Goal: Information Seeking & Learning: Check status

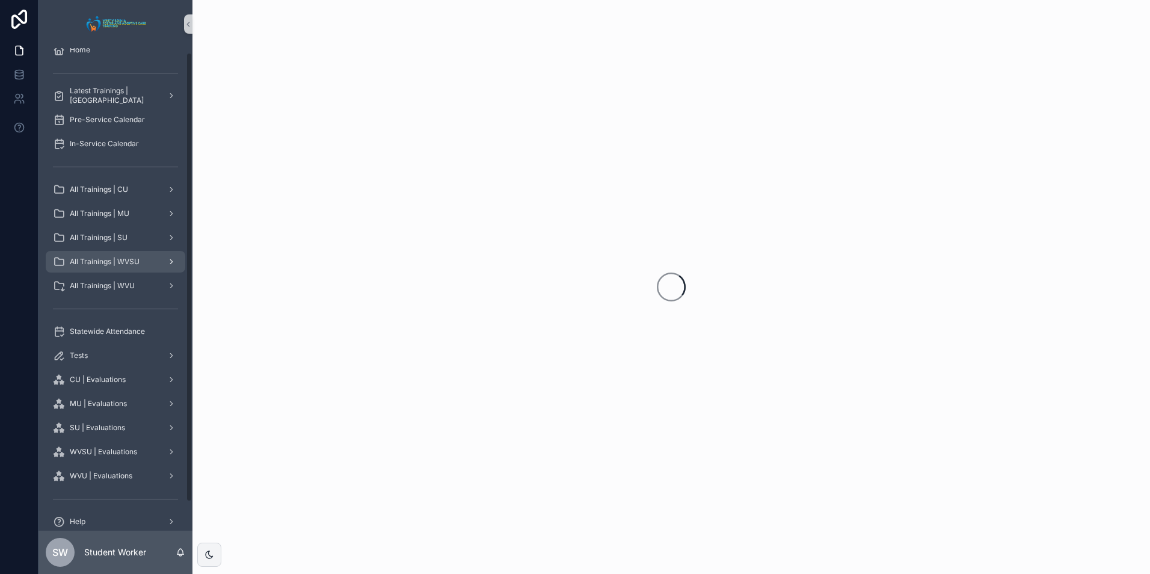
scroll to position [35, 0]
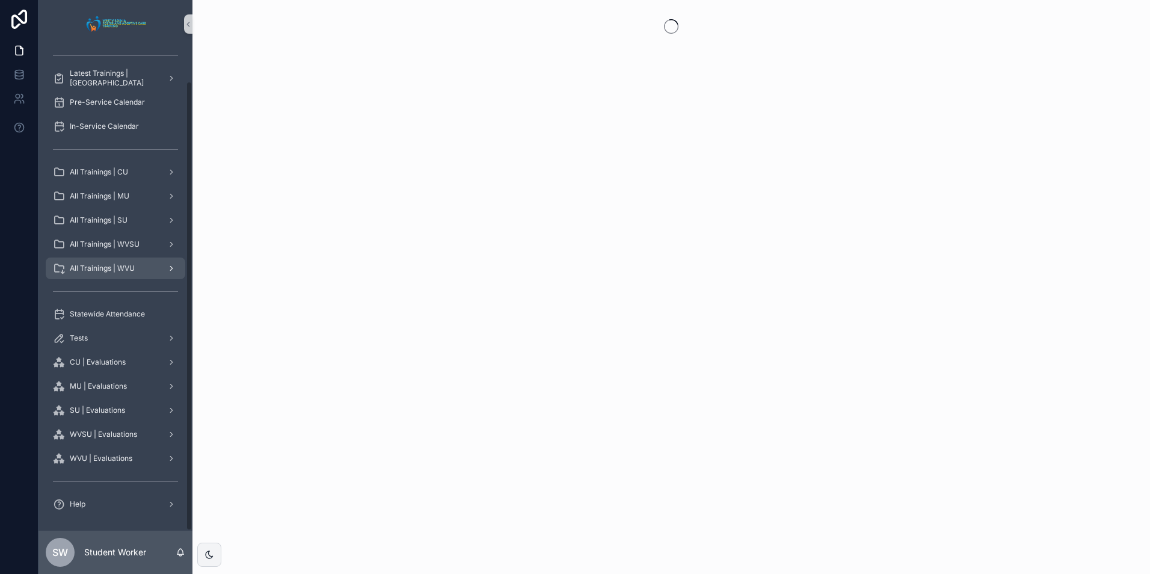
click at [172, 269] on icon "scrollable content" at bounding box center [171, 268] width 8 height 8
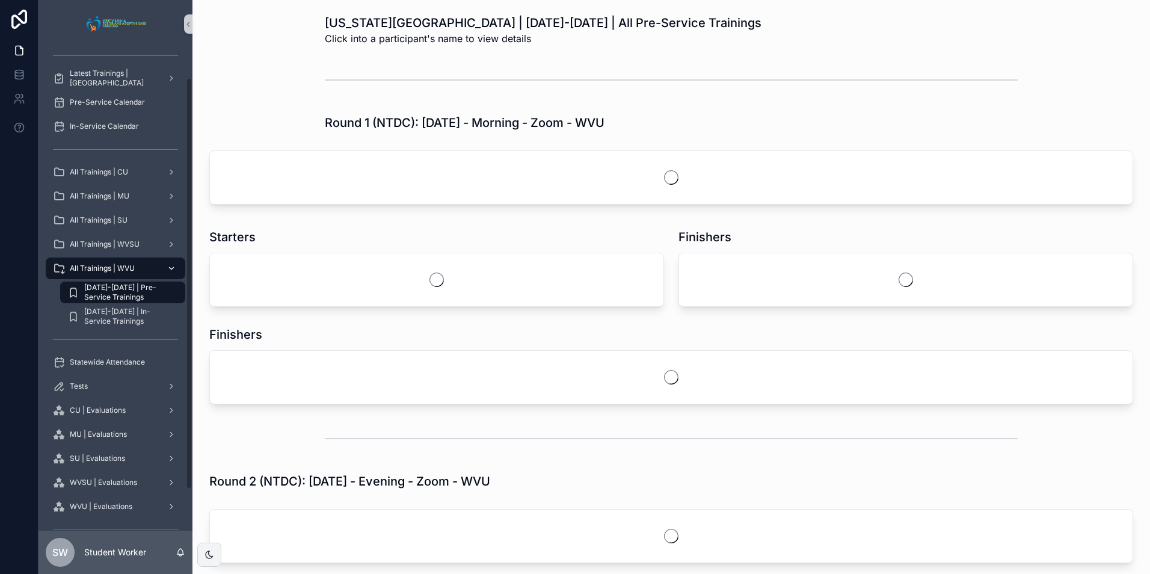
click at [180, 267] on link "All Trainings | WVU" at bounding box center [116, 268] width 140 height 22
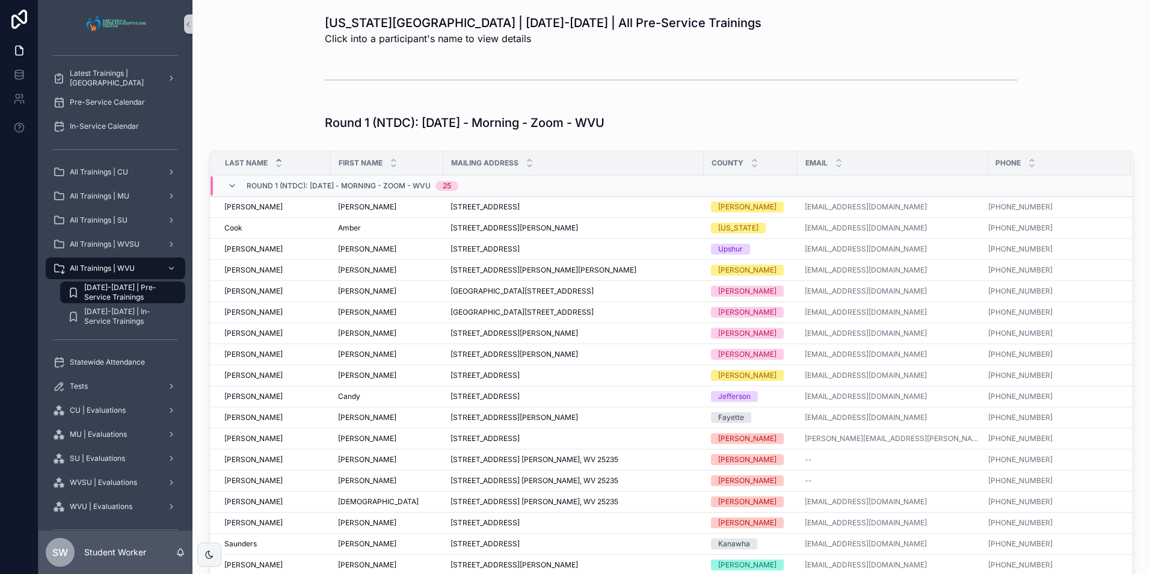
drag, startPoint x: 165, startPoint y: 2, endPoint x: 269, endPoint y: 105, distance: 145.9
click at [125, 361] on span "Statewide Attendance" at bounding box center [107, 362] width 75 height 10
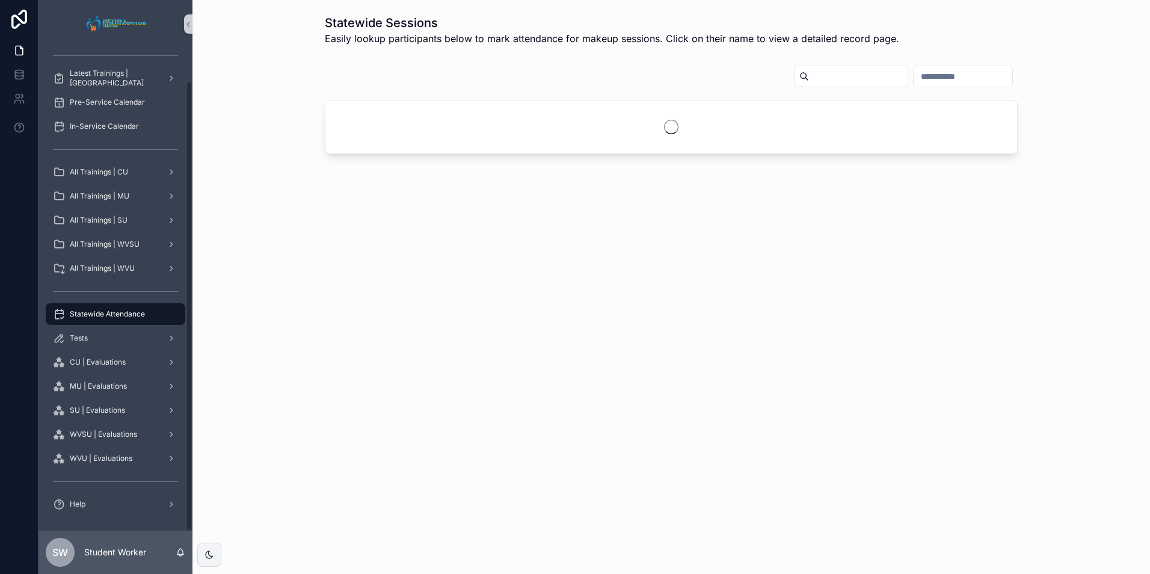
click at [809, 71] on input "scrollable content" at bounding box center [858, 76] width 99 height 17
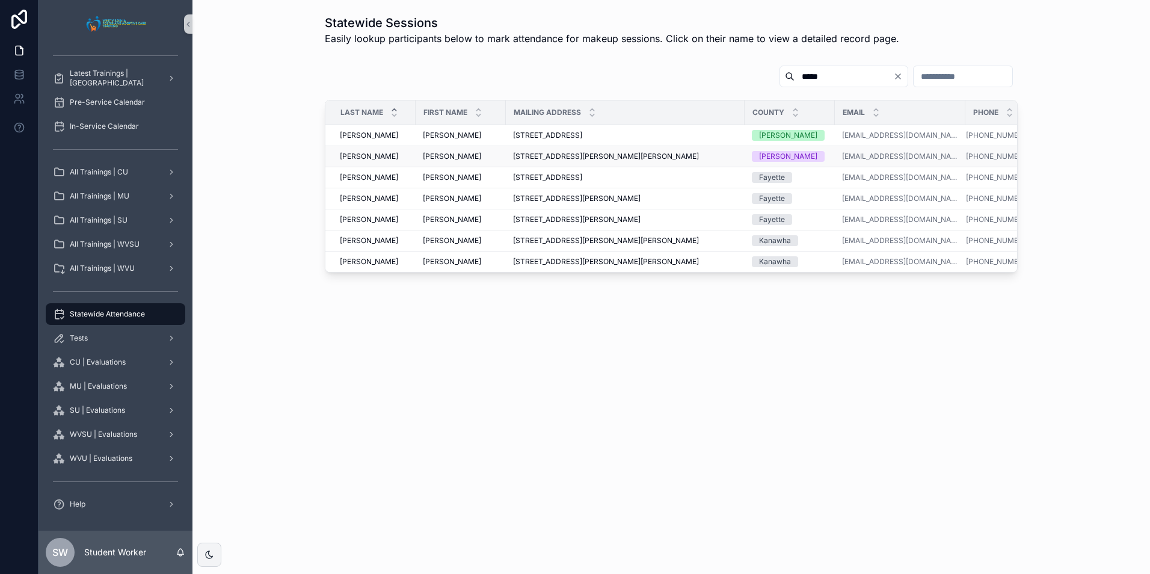
type input "*****"
click at [488, 151] on td "[PERSON_NAME]" at bounding box center [461, 156] width 90 height 21
click at [596, 153] on span "[STREET_ADDRESS][PERSON_NAME][PERSON_NAME]" at bounding box center [606, 157] width 186 height 10
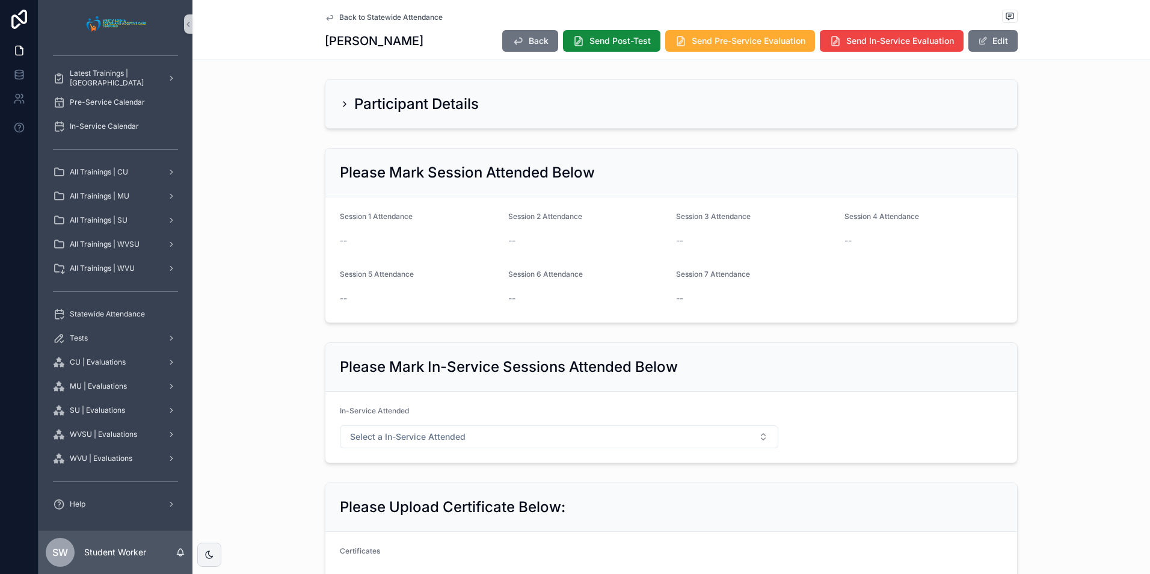
click at [354, 109] on h2 "Participant Details" at bounding box center [416, 103] width 125 height 19
click at [344, 104] on icon "scrollable content" at bounding box center [345, 104] width 10 height 10
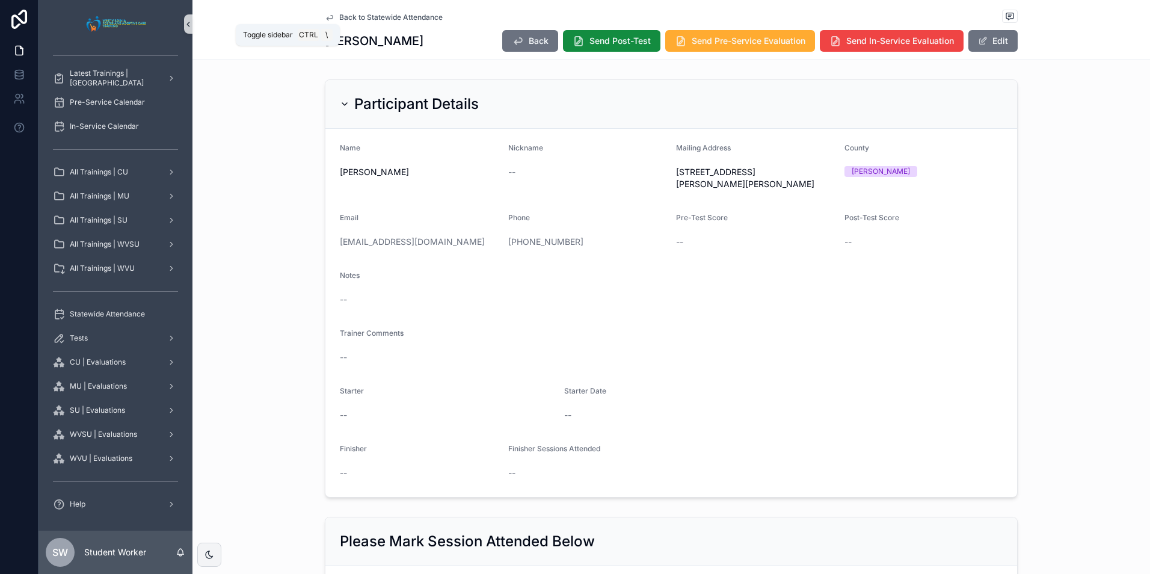
click at [186, 21] on icon "scrollable content" at bounding box center [188, 24] width 8 height 9
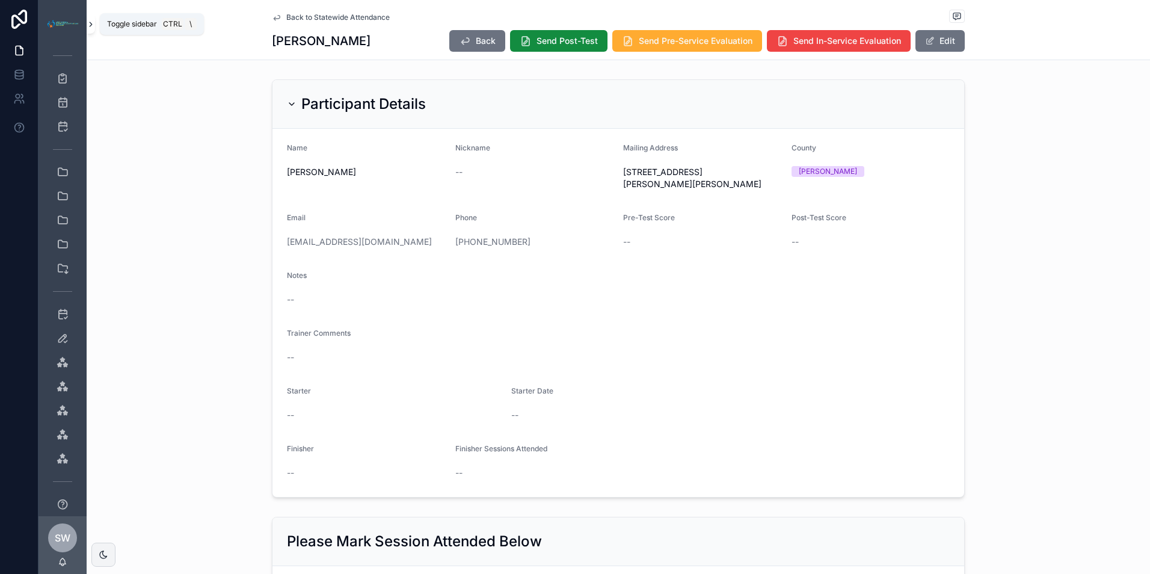
click at [94, 27] on icon "scrollable content" at bounding box center [91, 24] width 8 height 9
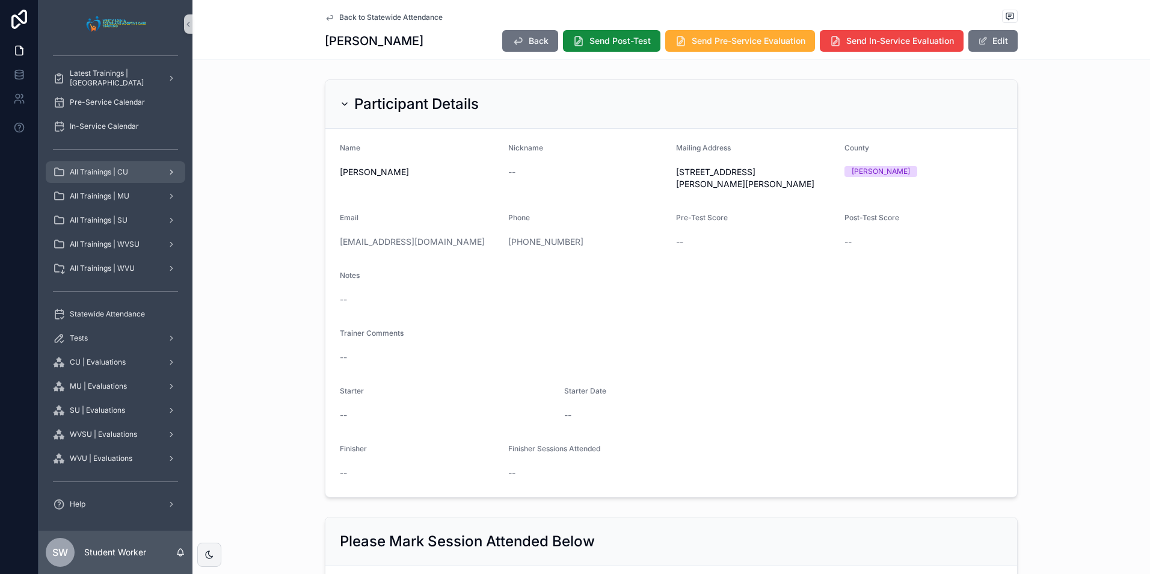
click at [143, 172] on div "All Trainings | CU" at bounding box center [115, 171] width 125 height 19
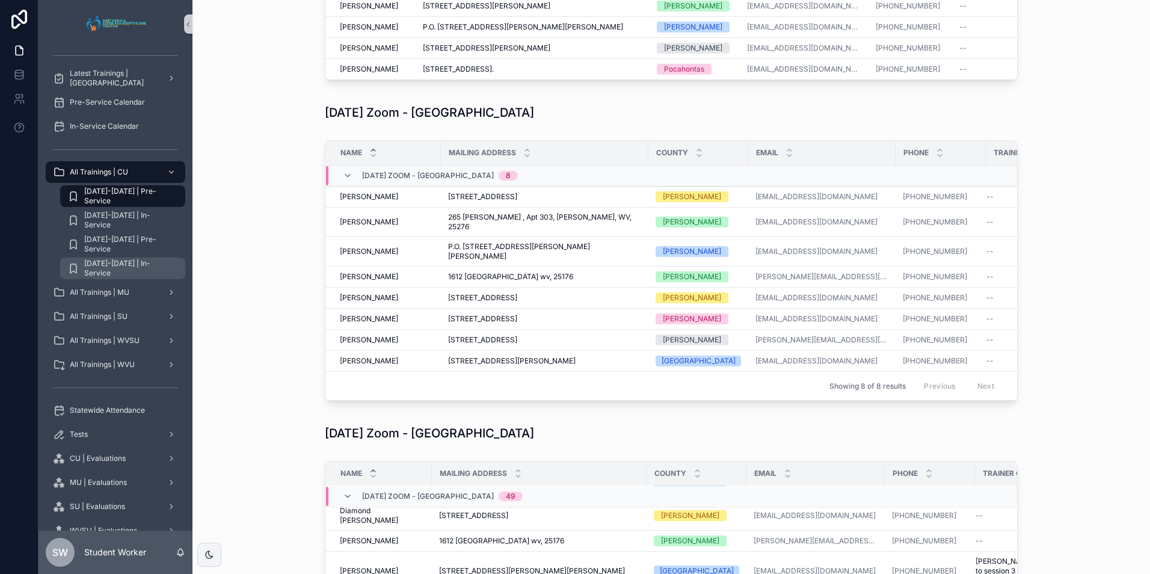
scroll to position [5861, 0]
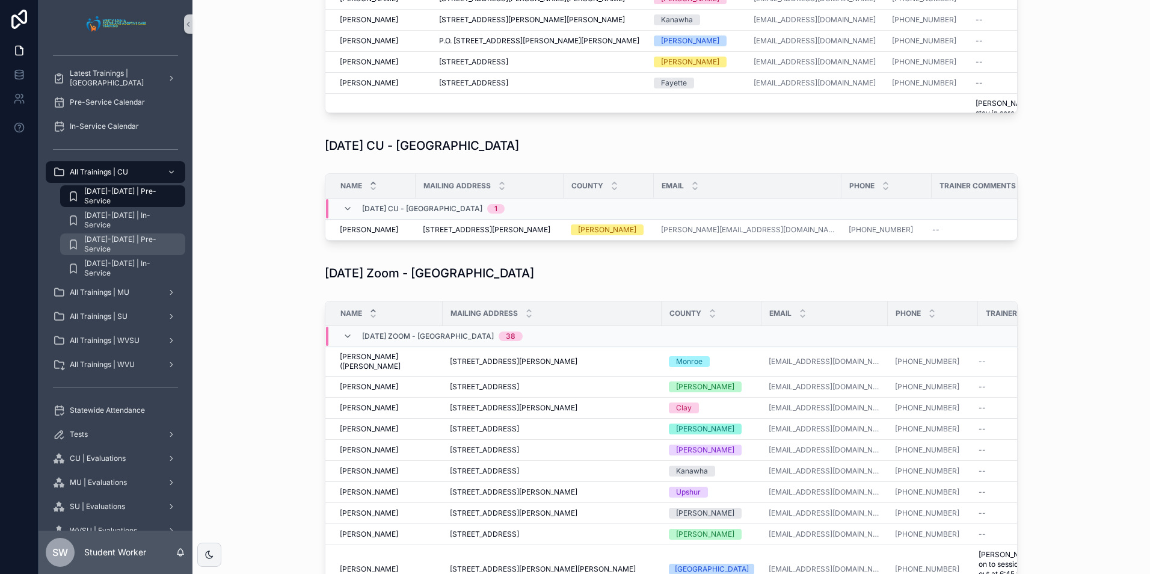
click at [149, 246] on span "[DATE]-[DATE] | Pre-Service" at bounding box center [128, 244] width 89 height 19
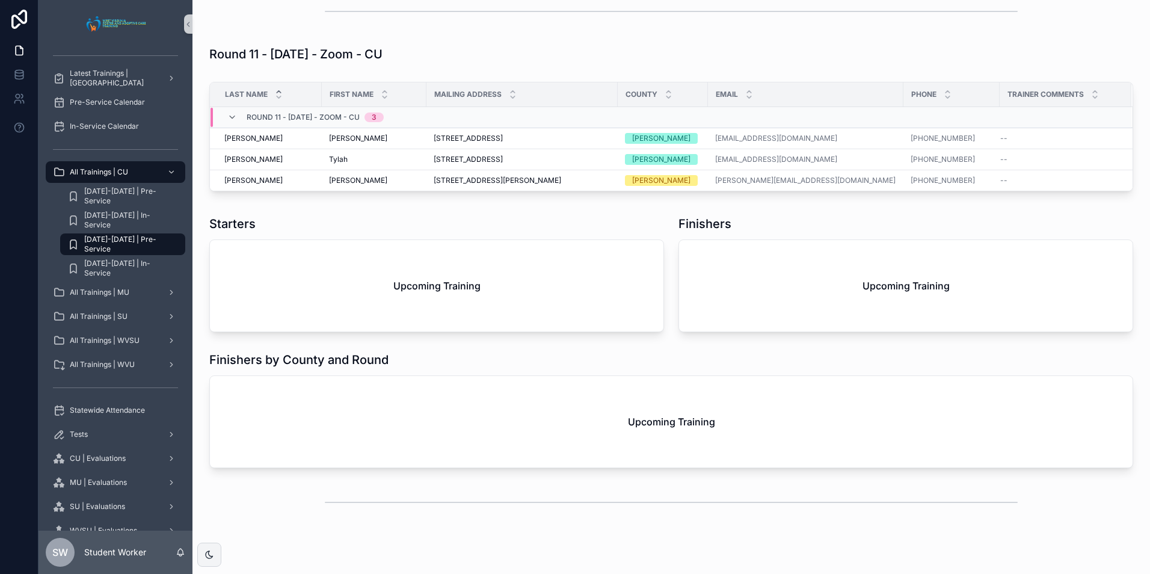
scroll to position [6666, 0]
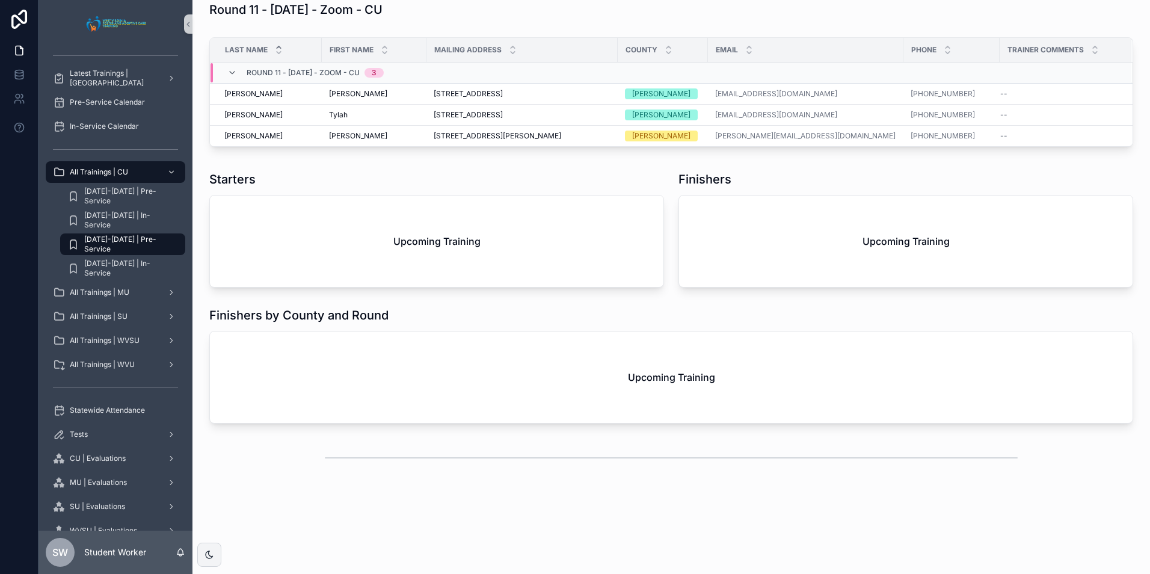
click at [183, 22] on link "scrollable content" at bounding box center [116, 23] width 140 height 19
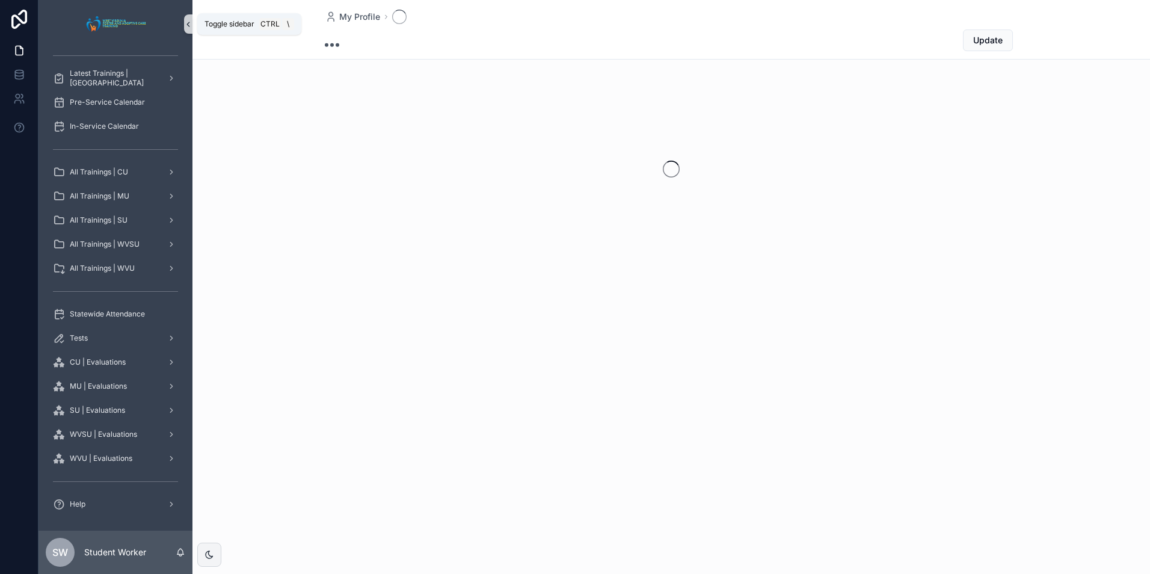
click at [191, 24] on icon "scrollable content" at bounding box center [188, 24] width 8 height 9
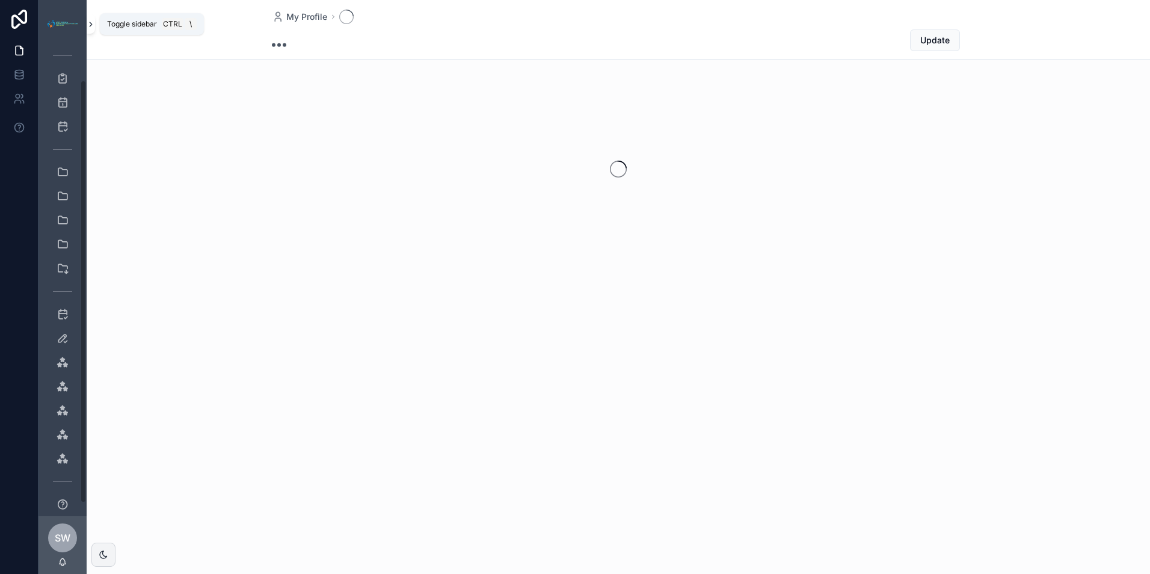
click at [93, 28] on icon "scrollable content" at bounding box center [91, 24] width 8 height 9
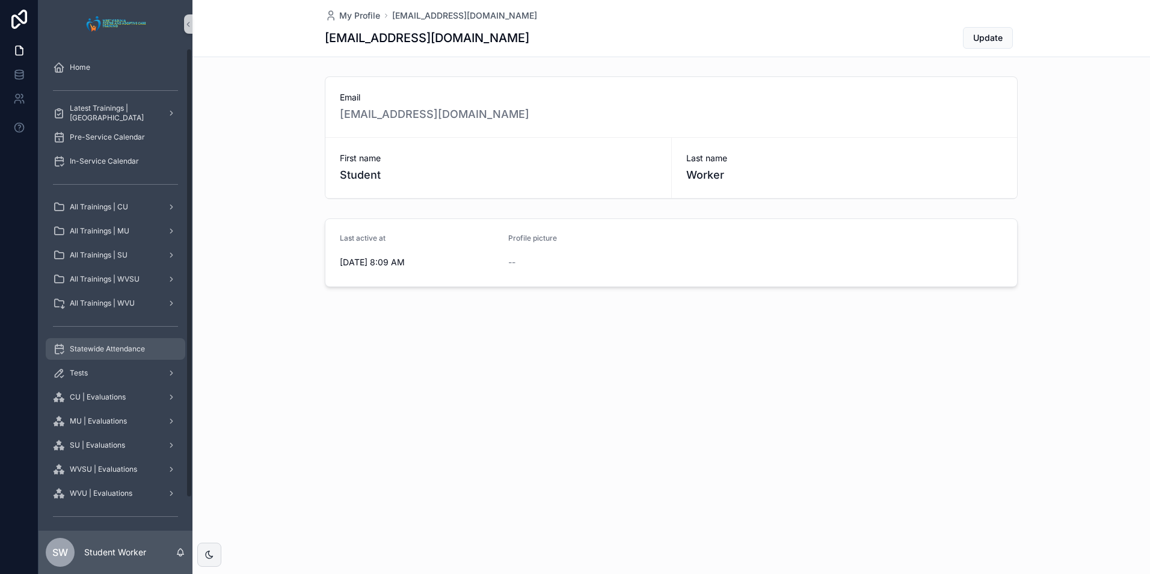
click at [150, 354] on div "Statewide Attendance" at bounding box center [115, 348] width 125 height 19
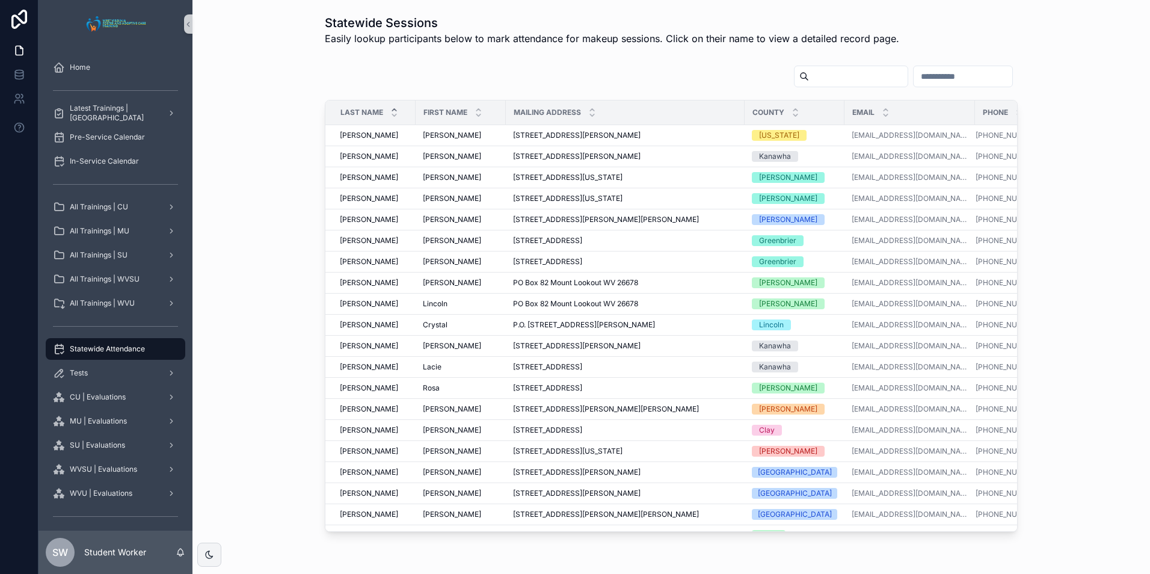
click at [809, 70] on input "scrollable content" at bounding box center [858, 76] width 99 height 17
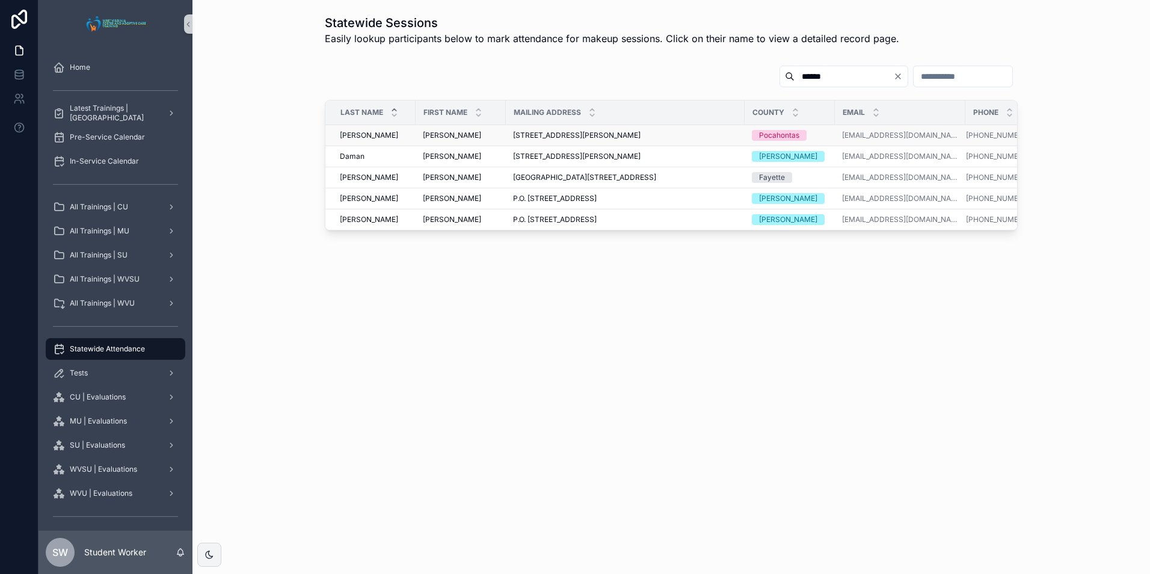
type input "******"
click at [416, 138] on td "[PERSON_NAME] [PERSON_NAME]" at bounding box center [461, 135] width 90 height 21
click at [482, 135] on div "[PERSON_NAME] [PERSON_NAME]" at bounding box center [461, 136] width 76 height 10
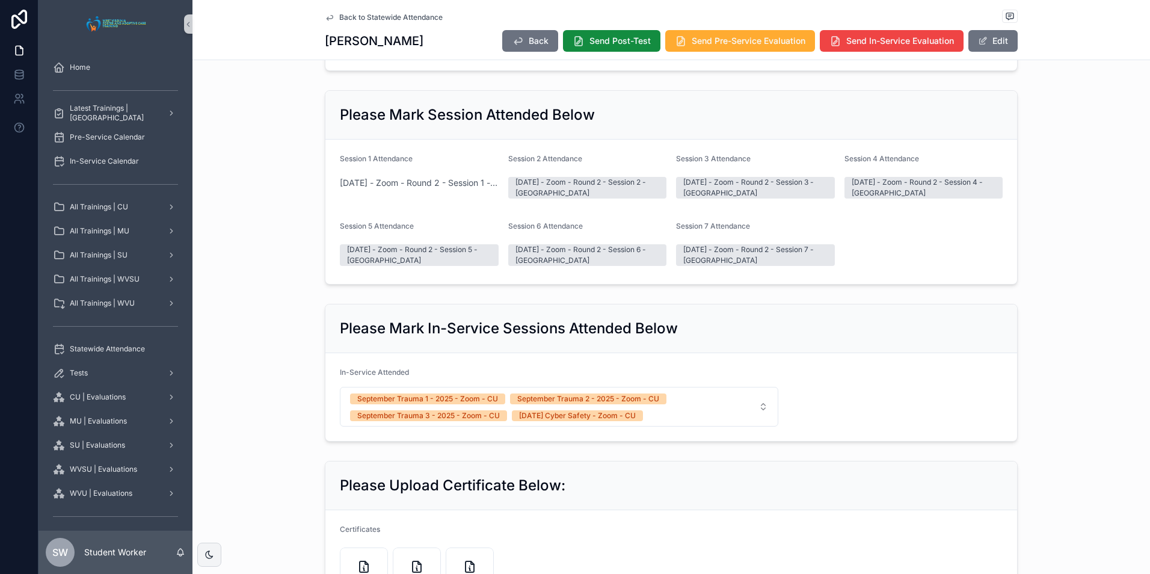
scroll to position [481, 0]
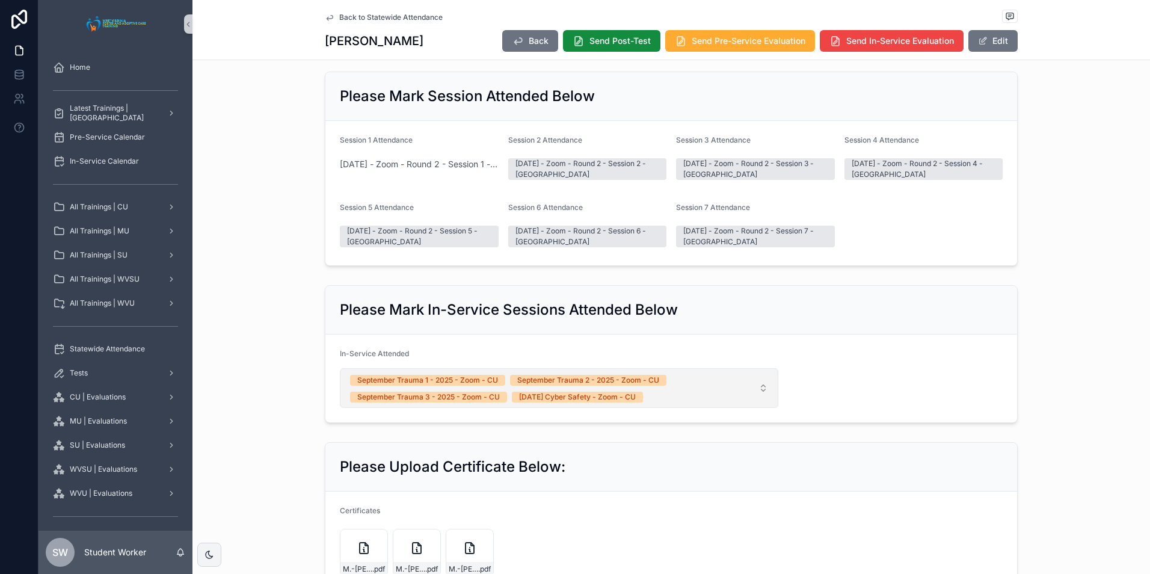
click at [764, 402] on button "September Trauma 1 - 2025 - Zoom - CU September Trauma 2 - 2025 - Zoom - CU Sep…" at bounding box center [559, 388] width 439 height 40
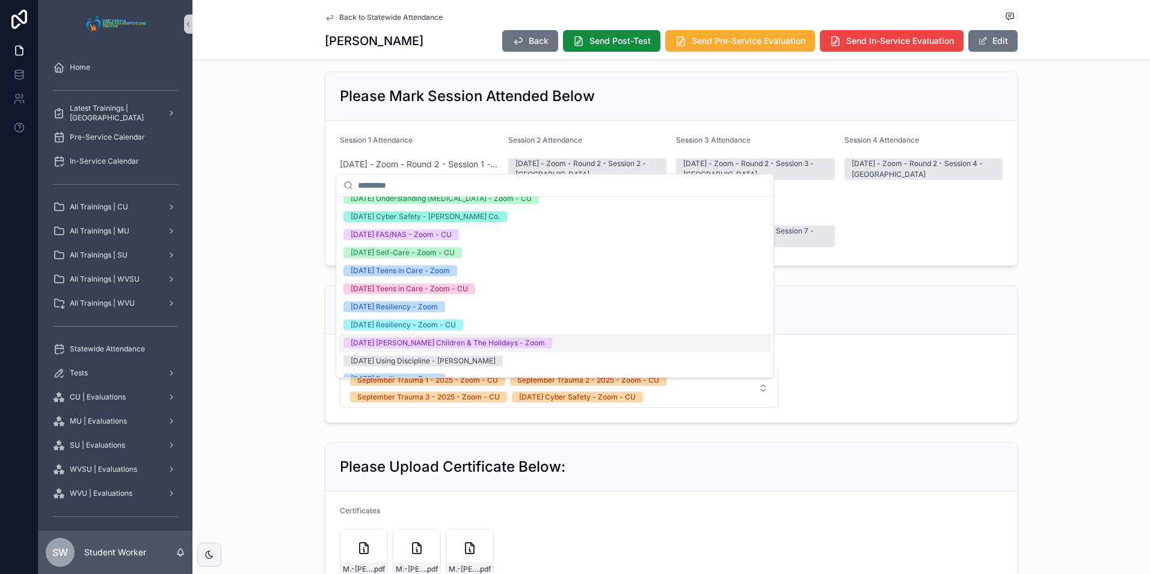
scroll to position [120, 0]
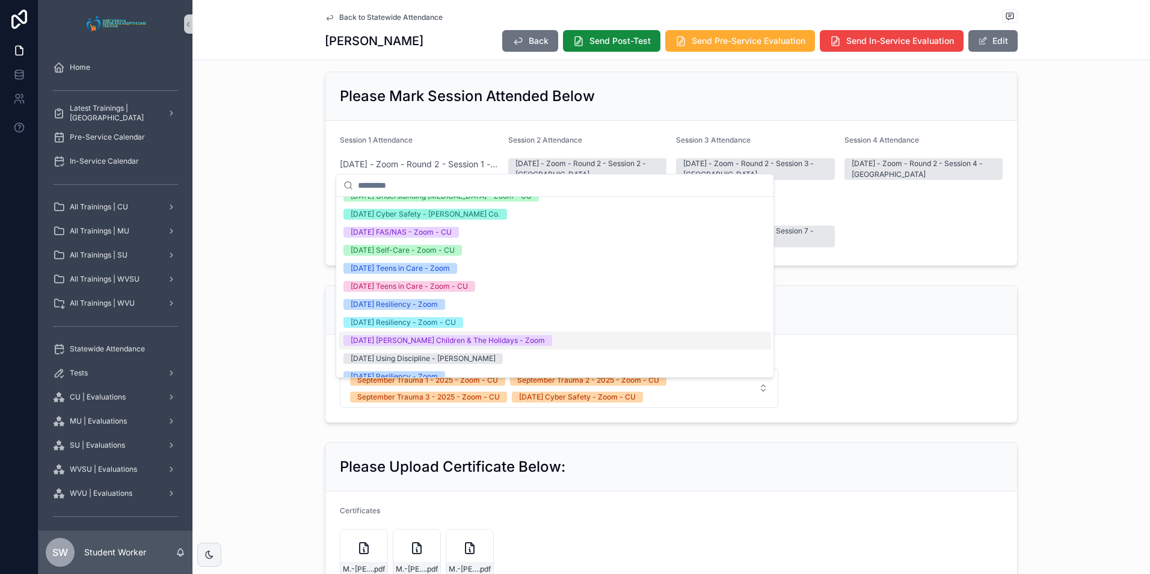
click at [938, 334] on div "Please Mark In-Service Sessions Attended Below" at bounding box center [671, 310] width 692 height 49
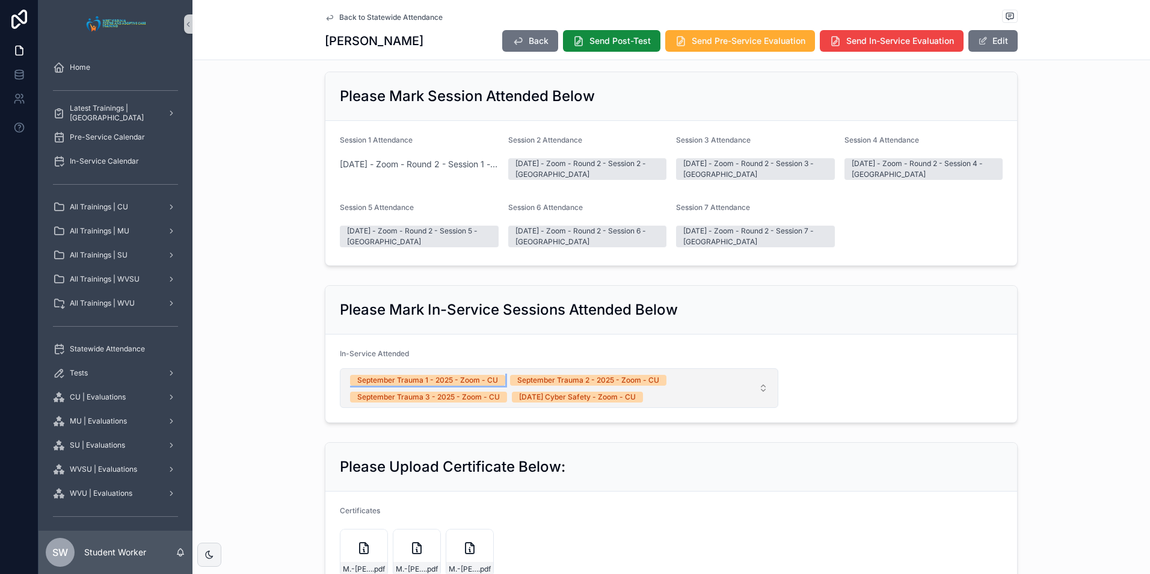
click at [441, 386] on div "September Trauma 1 - 2025 - Zoom - CU" at bounding box center [427, 380] width 141 height 11
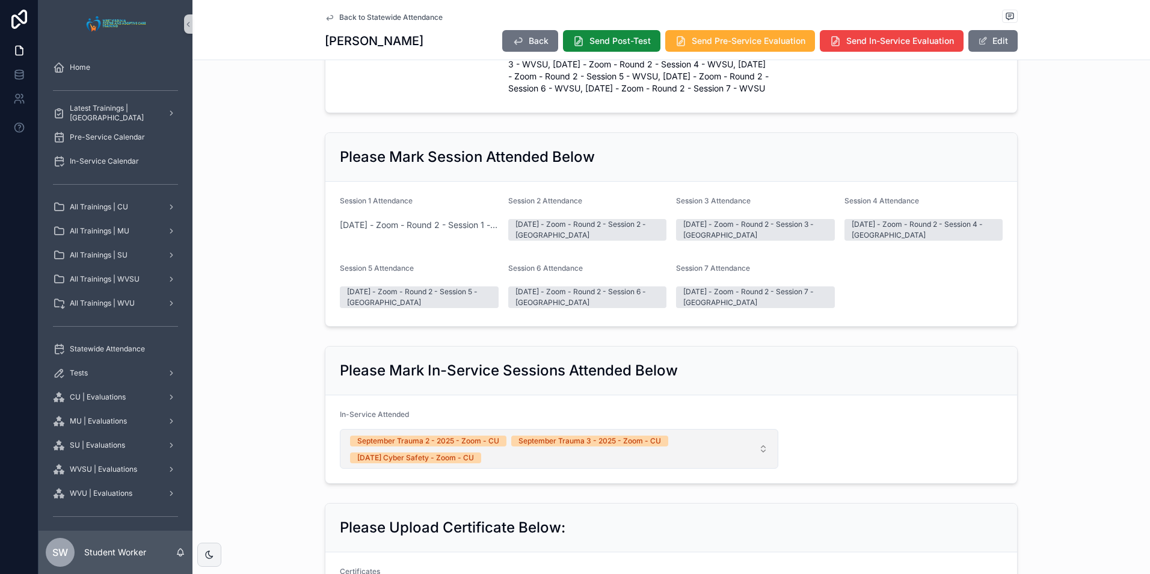
scroll to position [421, 0]
click at [764, 461] on button "September Trauma 2 - 2025 - Zoom - CU September Trauma 3 - 2025 - Zoom - CU [DA…" at bounding box center [559, 448] width 439 height 40
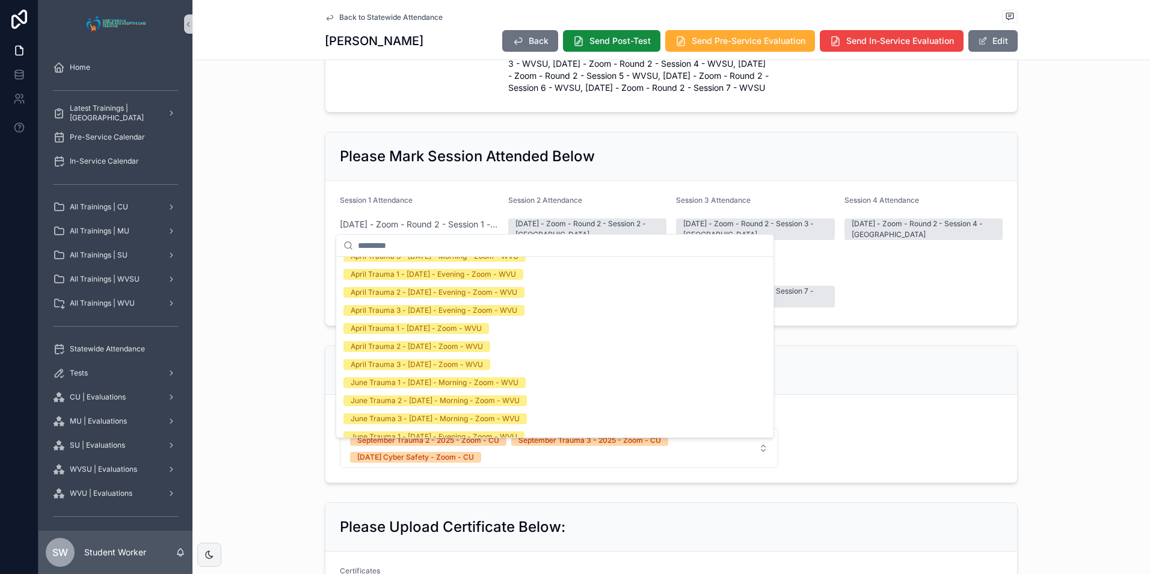
scroll to position [3776, 0]
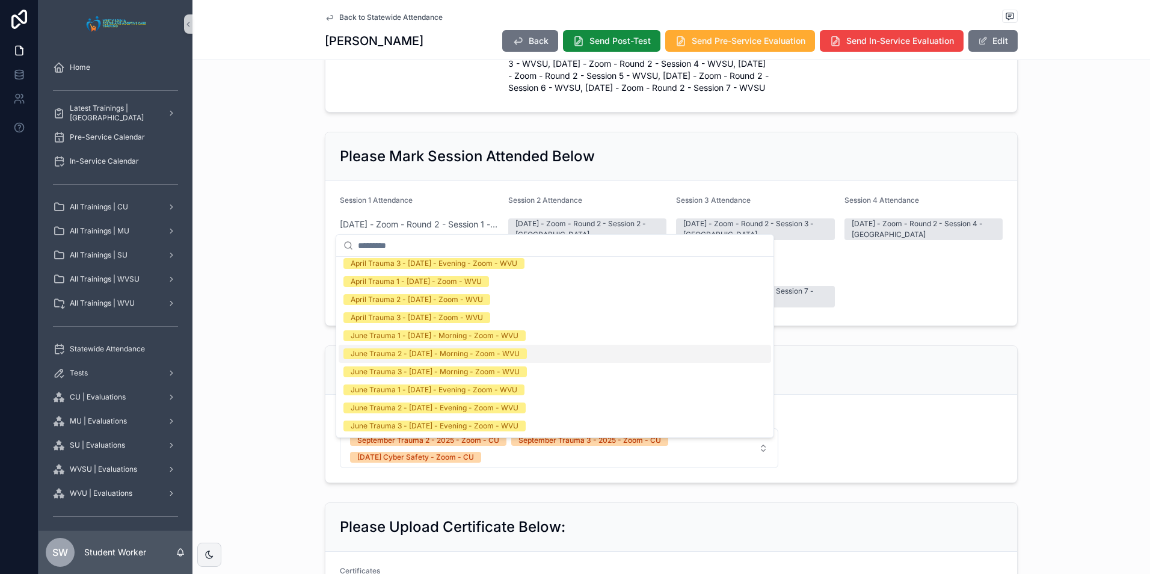
click at [1099, 387] on div "Please Mark In-Service Sessions Attended Below In-Service Attended September Tr…" at bounding box center [671, 413] width 958 height 147
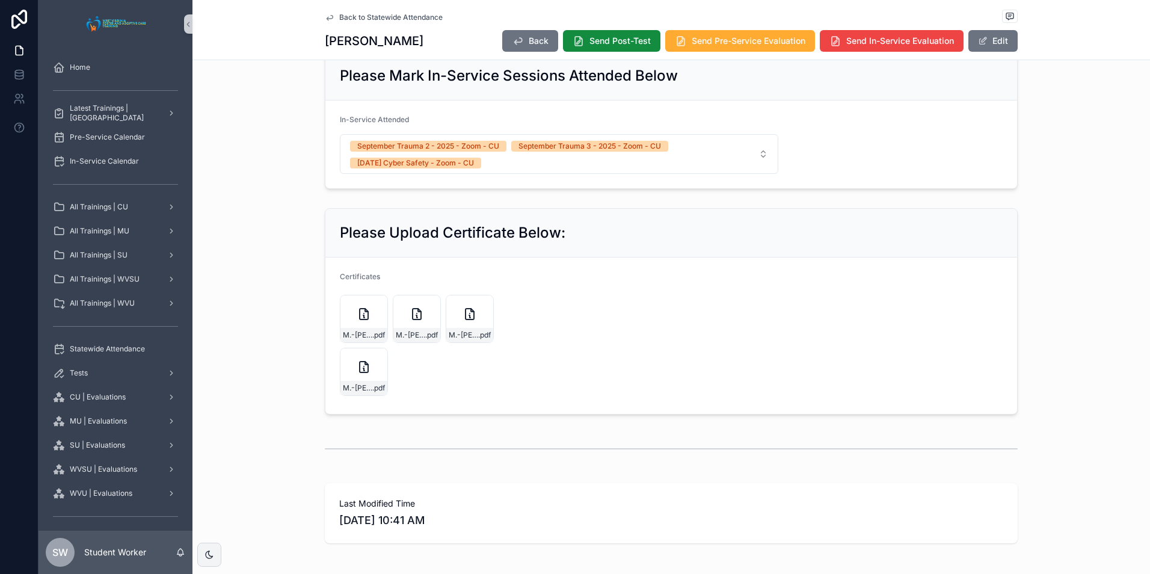
scroll to position [722, 0]
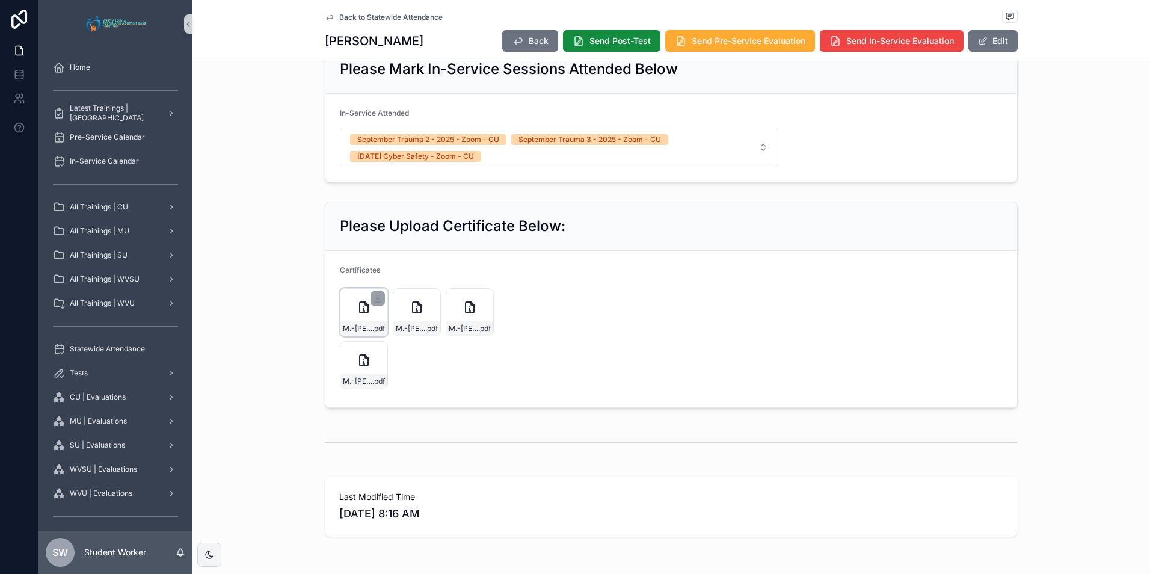
click at [353, 333] on div "M.-[PERSON_NAME]-(Pocahontas) .pdf" at bounding box center [364, 312] width 48 height 48
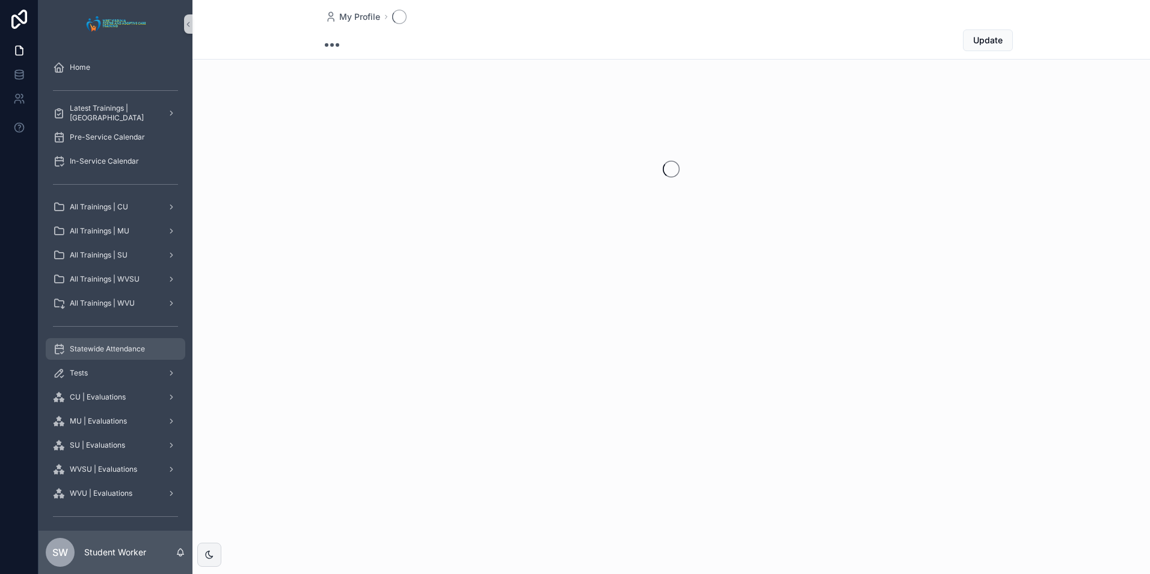
click at [146, 348] on div "Statewide Attendance" at bounding box center [115, 348] width 125 height 19
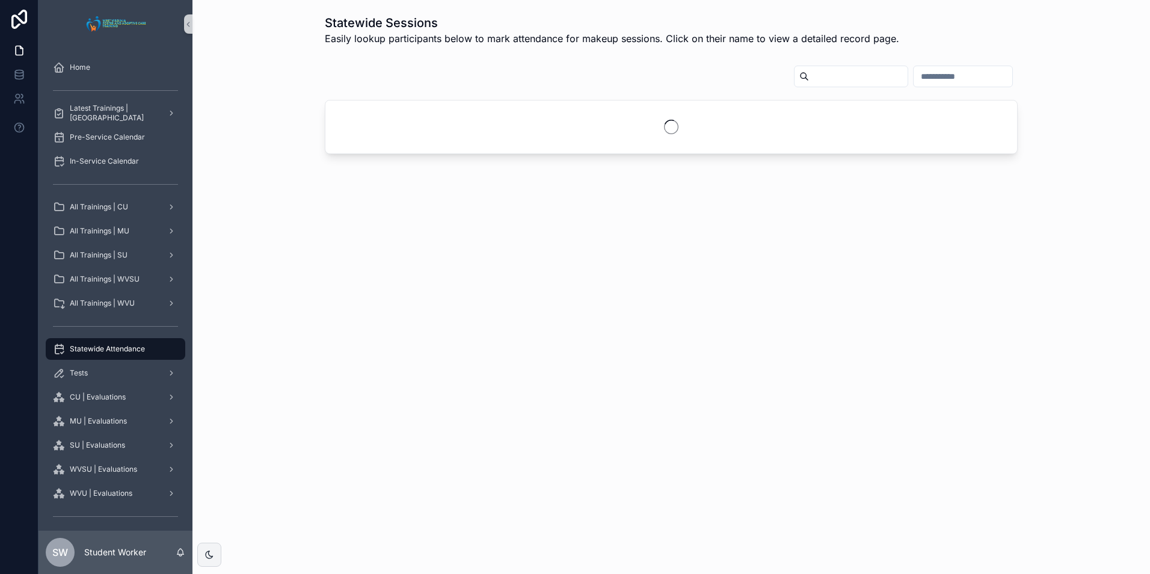
click at [855, 68] on input "scrollable content" at bounding box center [858, 76] width 99 height 17
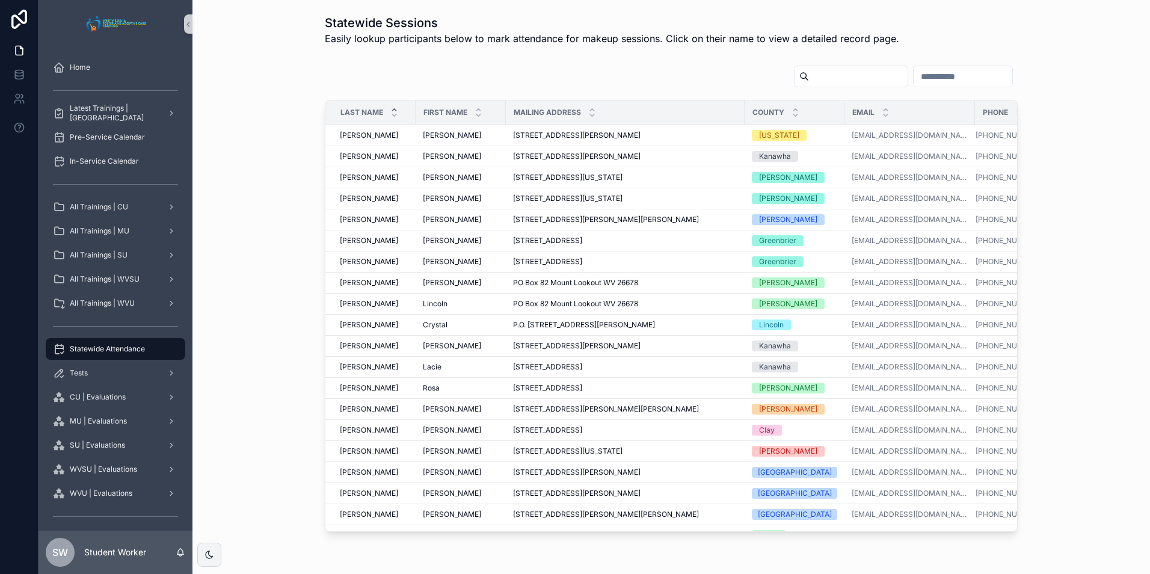
type input "******"
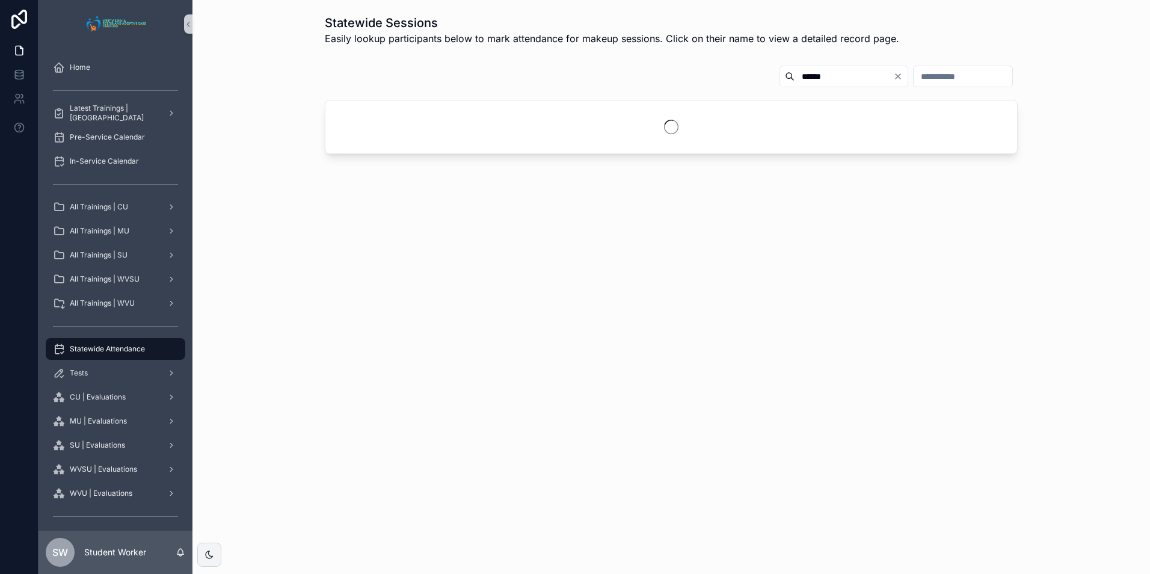
click at [804, 76] on input "******" at bounding box center [844, 76] width 99 height 17
click at [795, 80] on input "******" at bounding box center [844, 76] width 99 height 17
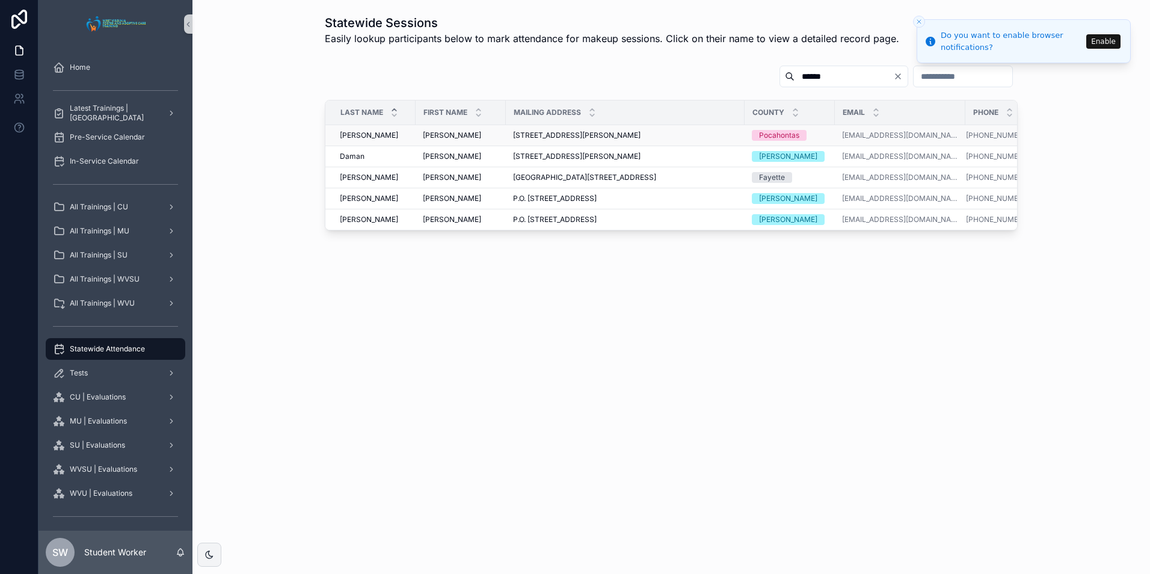
click at [416, 137] on td "[PERSON_NAME] [PERSON_NAME]" at bounding box center [461, 135] width 90 height 21
click at [441, 138] on span "[PERSON_NAME]" at bounding box center [452, 136] width 58 height 10
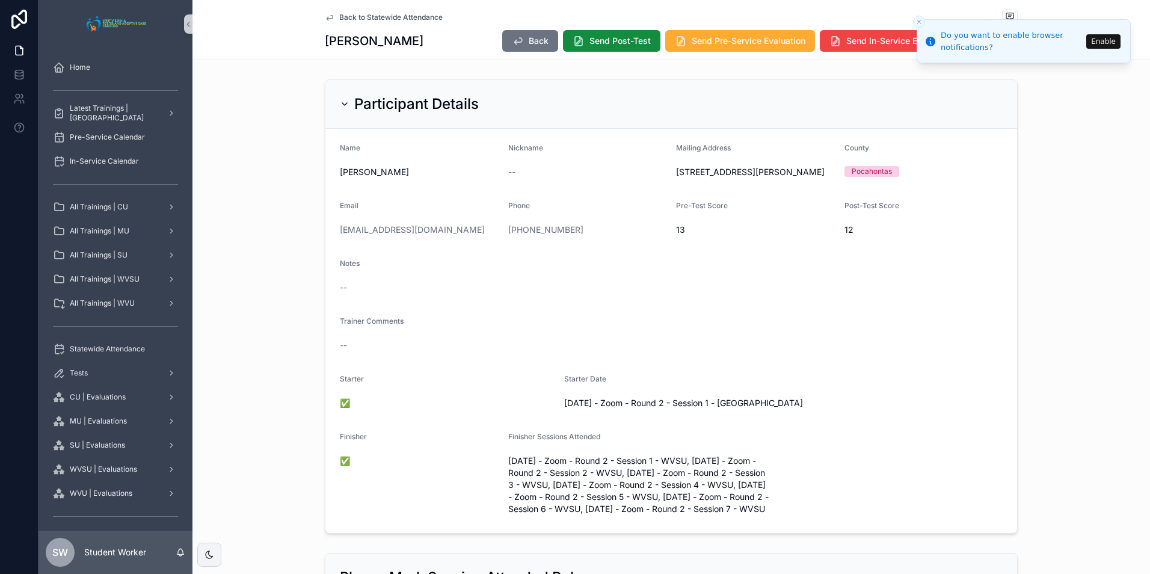
click at [916, 22] on icon "Close toast" at bounding box center [919, 21] width 7 height 7
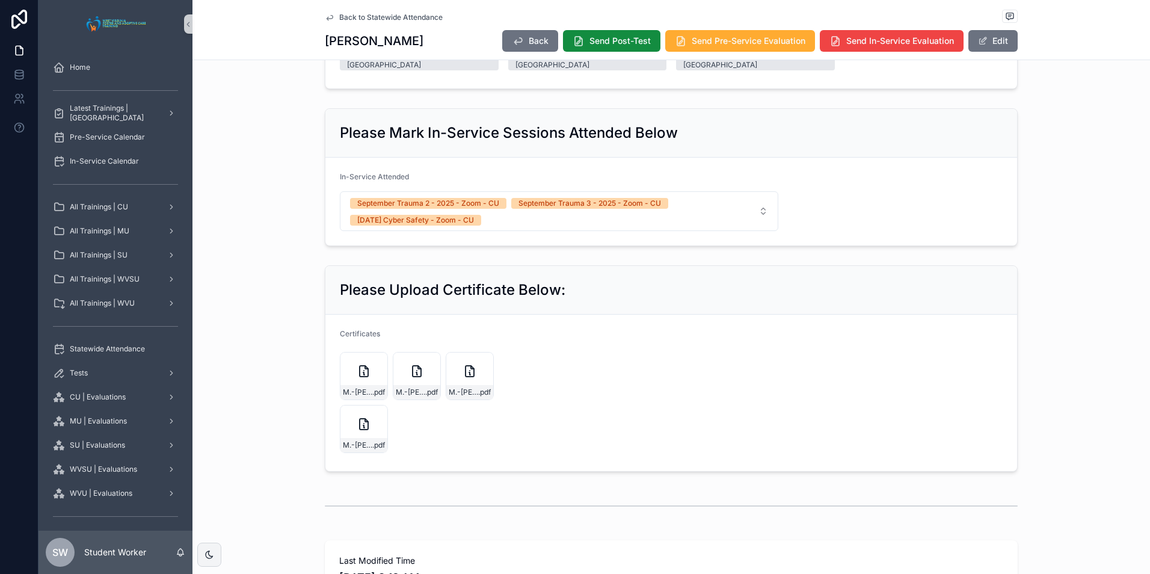
scroll to position [778, 0]
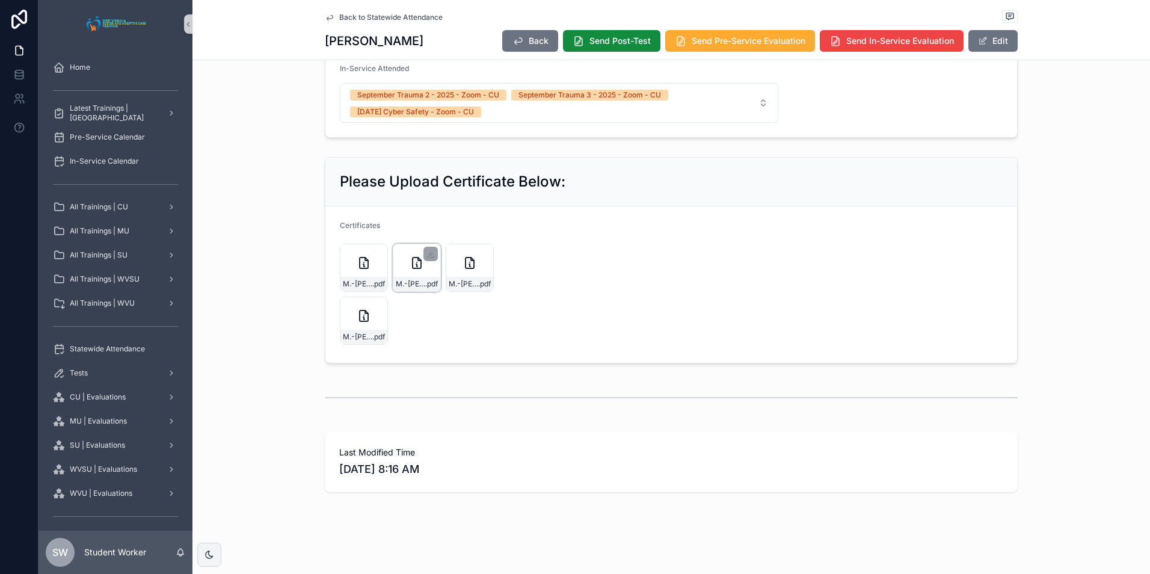
click at [418, 276] on div "M.-Anderson-Trauma-II .pdf" at bounding box center [417, 268] width 48 height 48
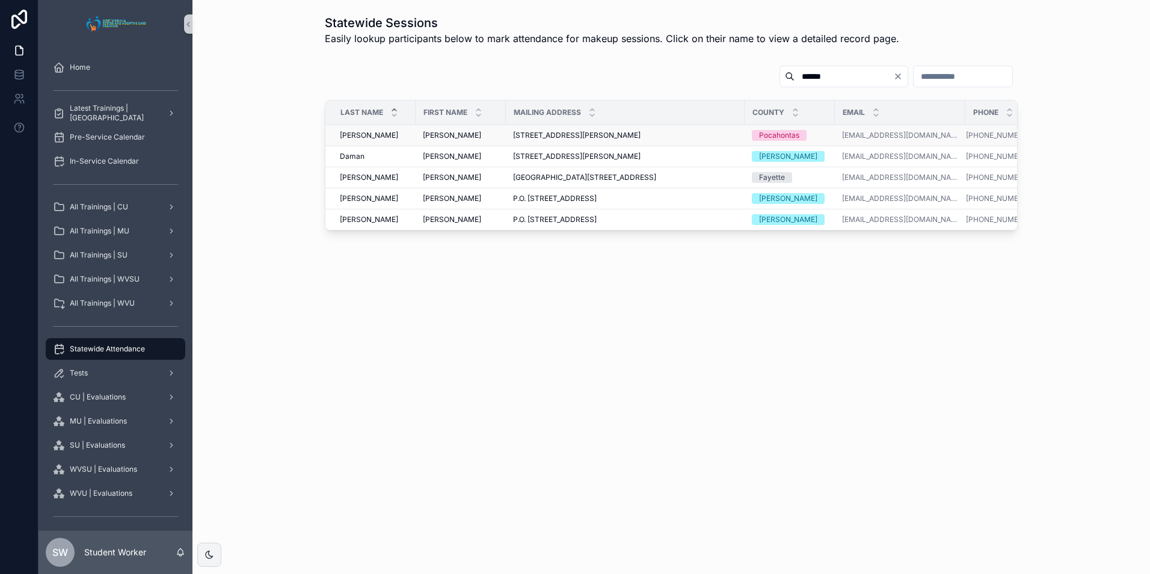
click at [479, 129] on td "[PERSON_NAME] [PERSON_NAME]" at bounding box center [461, 135] width 90 height 21
click at [431, 133] on span "[PERSON_NAME]" at bounding box center [452, 136] width 58 height 10
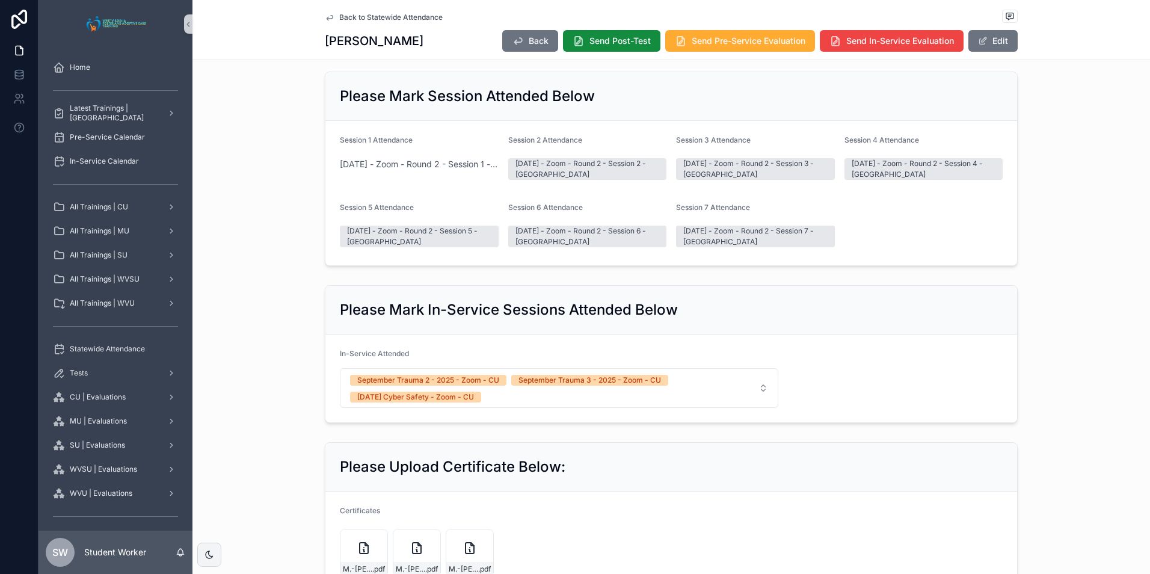
scroll to position [778, 0]
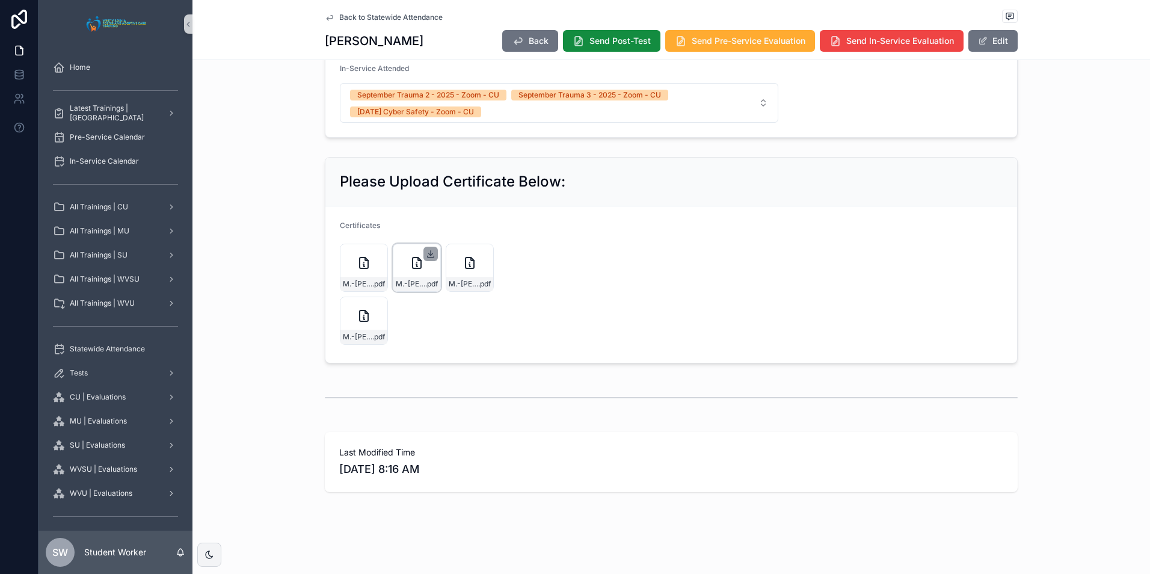
click at [431, 254] on icon "scrollable content" at bounding box center [431, 253] width 0 height 5
click at [474, 276] on div "M.-Anderson---Trauma-III .pdf" at bounding box center [470, 268] width 48 height 48
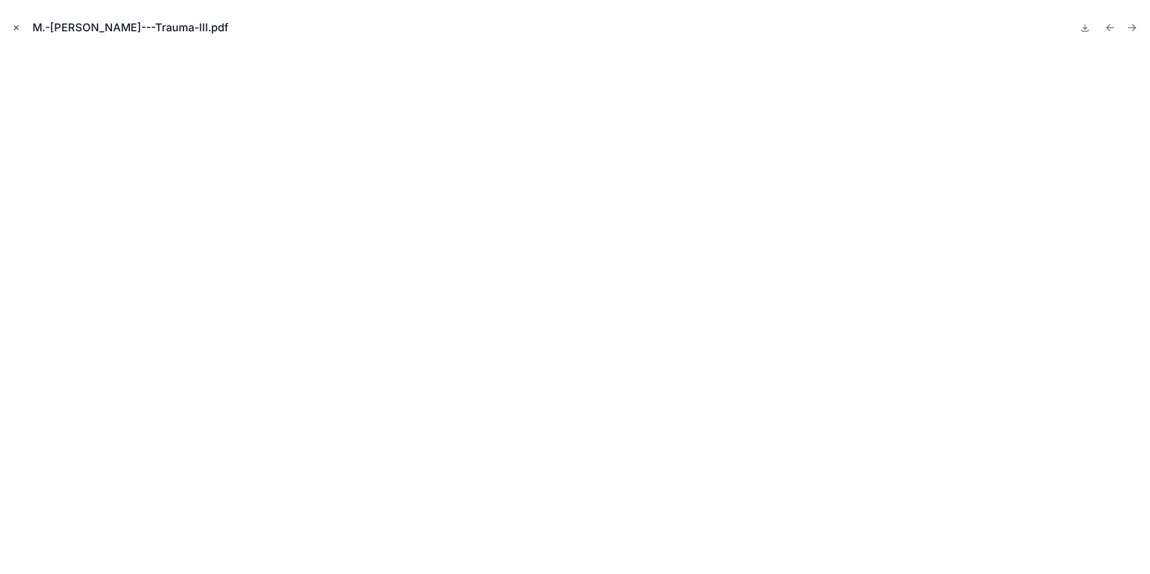
click at [22, 32] on button "Close modal" at bounding box center [16, 27] width 13 height 13
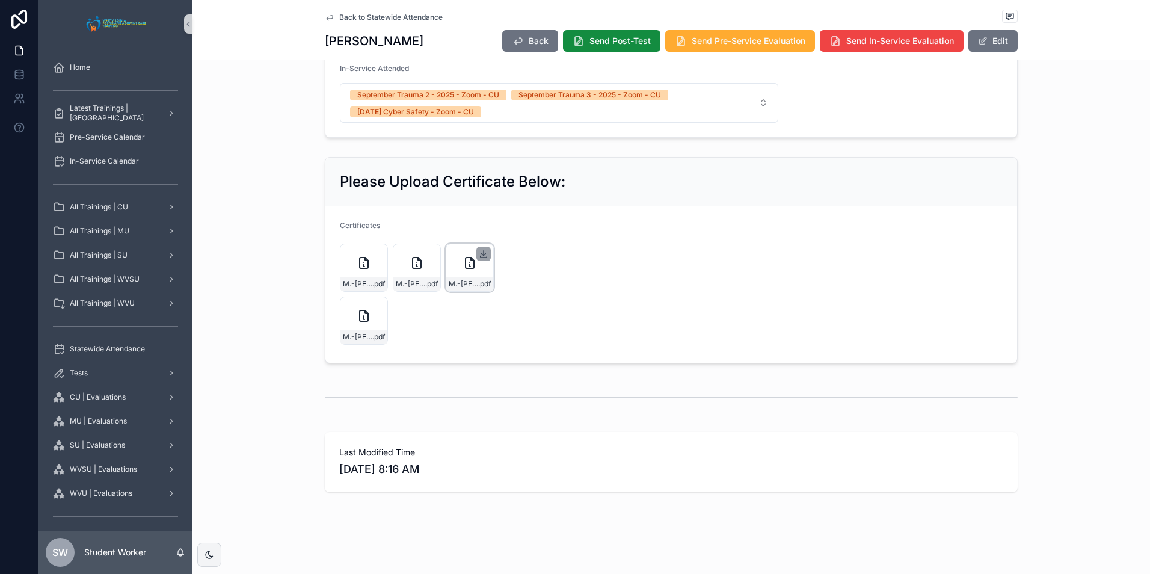
click at [484, 253] on icon "scrollable content" at bounding box center [484, 253] width 0 height 5
click at [364, 325] on div "M.-Anderson---Cyber-Safety .pdf" at bounding box center [364, 321] width 48 height 48
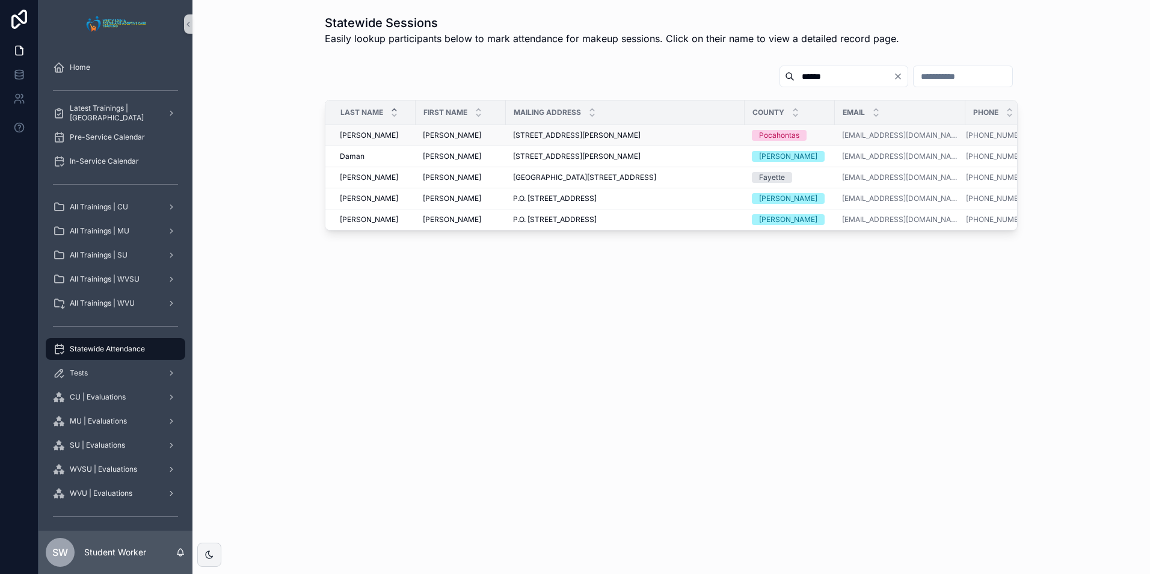
click at [440, 135] on span "[PERSON_NAME]" at bounding box center [452, 136] width 58 height 10
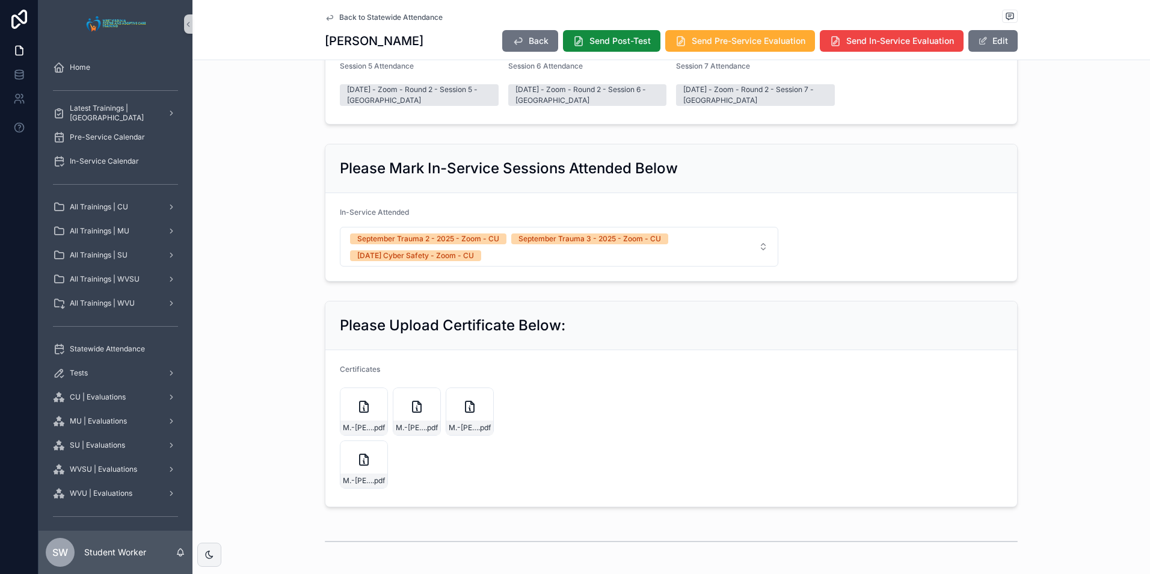
scroll to position [722, 0]
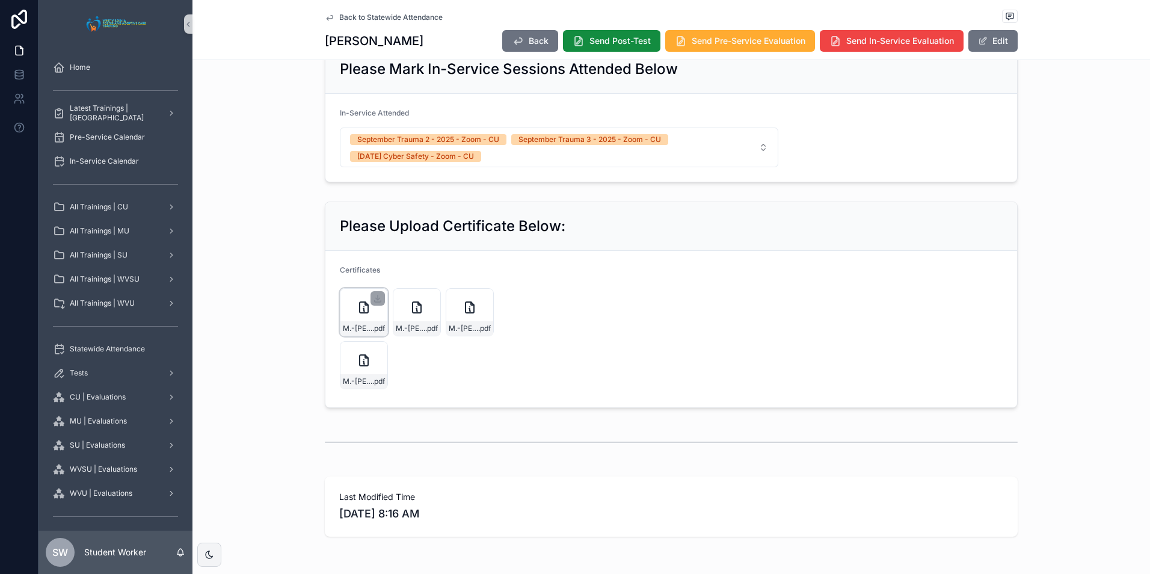
click at [360, 313] on icon "scrollable content" at bounding box center [364, 307] width 8 height 11
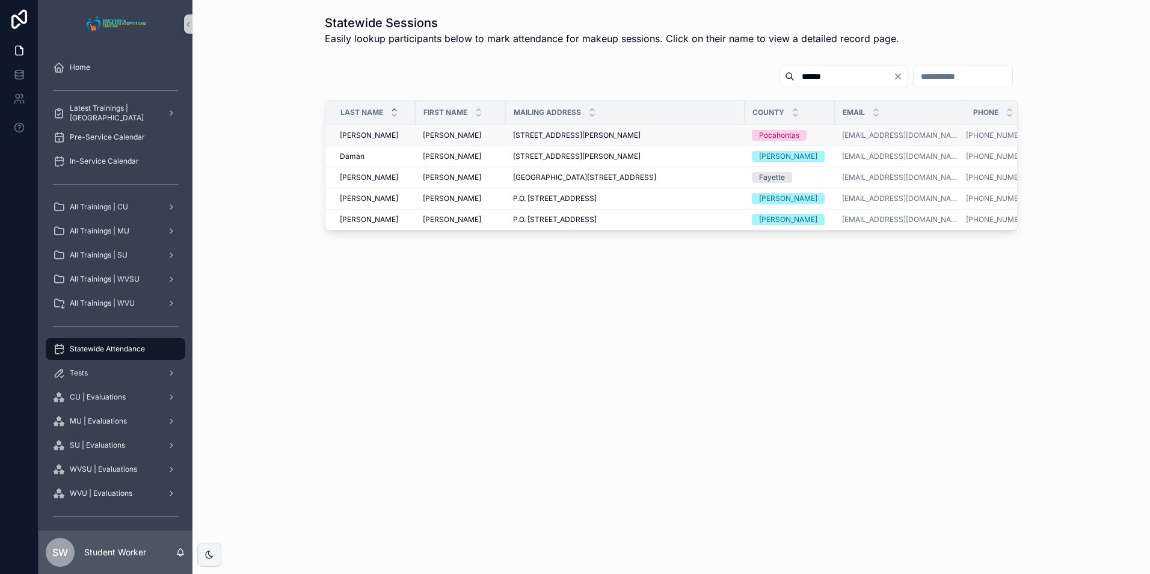
click at [578, 137] on span "[STREET_ADDRESS][PERSON_NAME]" at bounding box center [577, 136] width 128 height 10
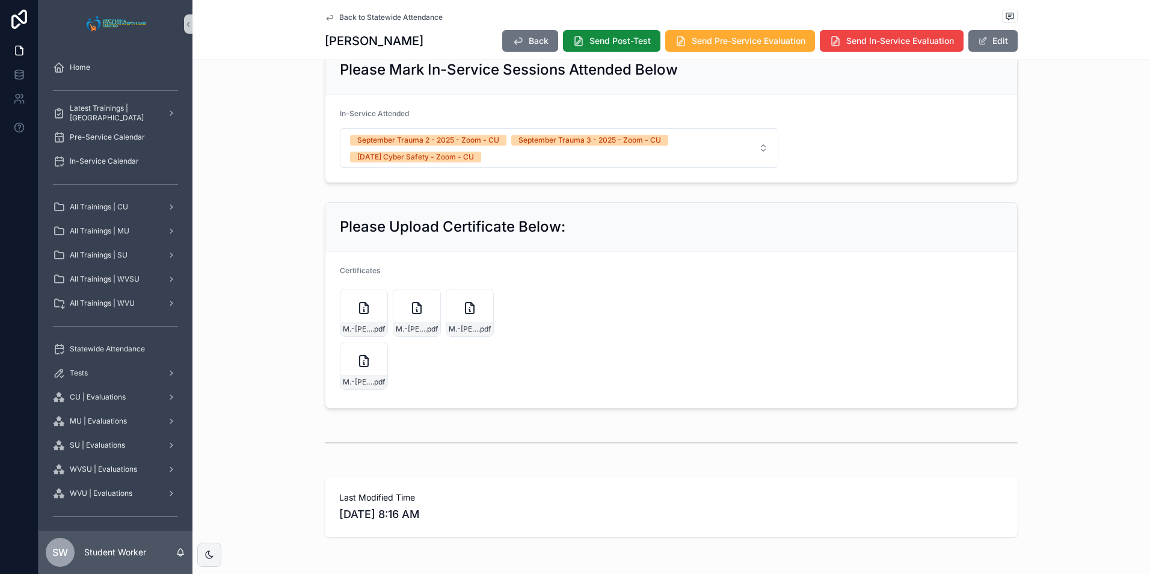
scroll to position [722, 0]
click at [413, 313] on icon "scrollable content" at bounding box center [417, 307] width 8 height 11
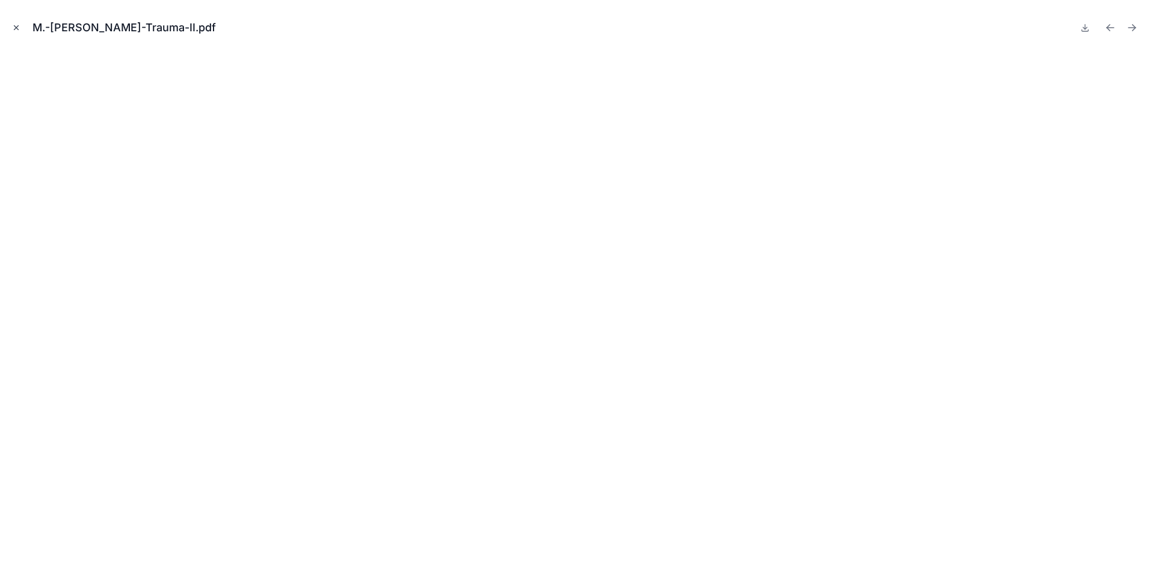
click at [12, 24] on icon "Close modal" at bounding box center [16, 27] width 8 height 8
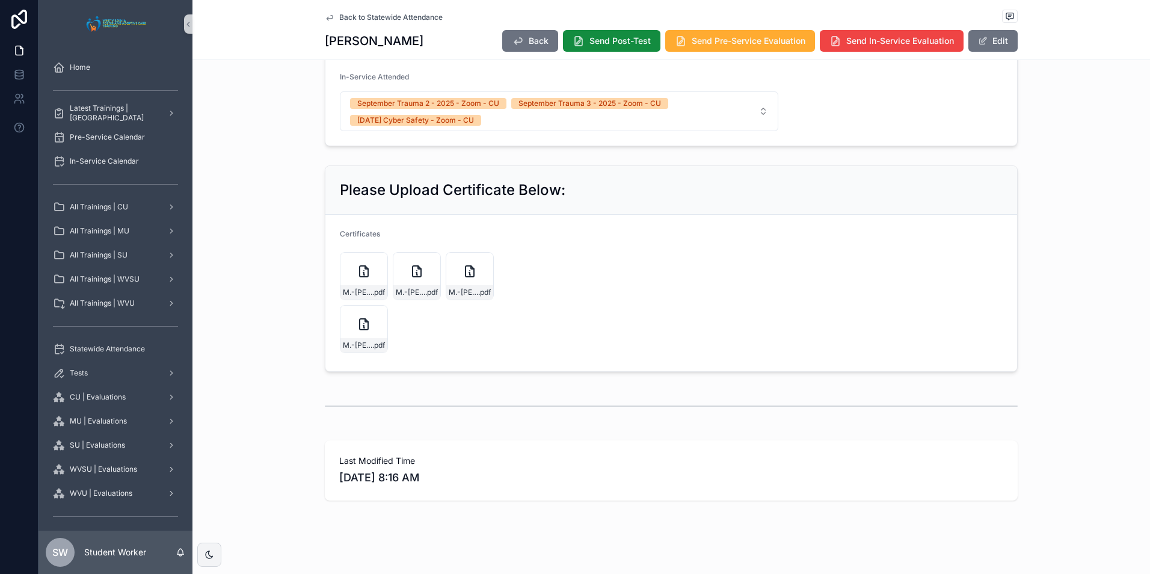
scroll to position [778, 0]
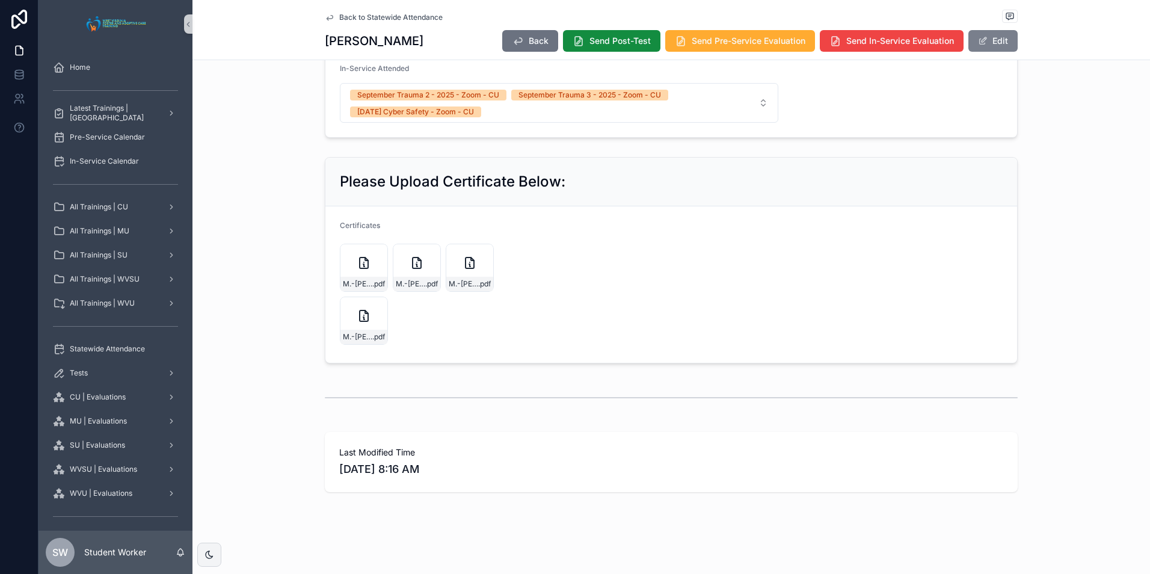
click at [1005, 48] on button "Edit" at bounding box center [992, 41] width 49 height 22
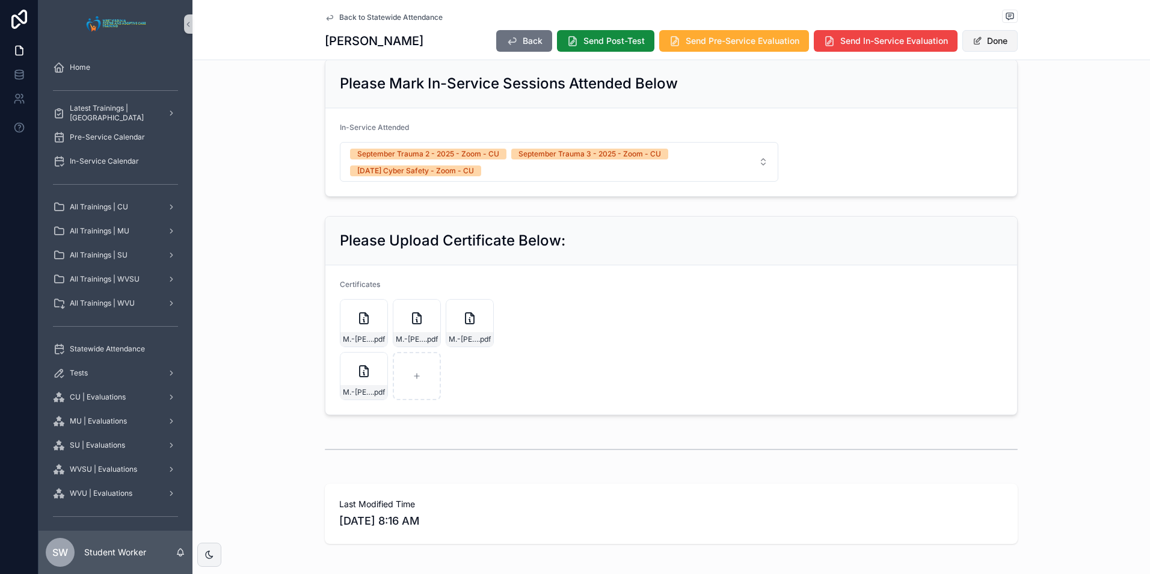
scroll to position [808, 0]
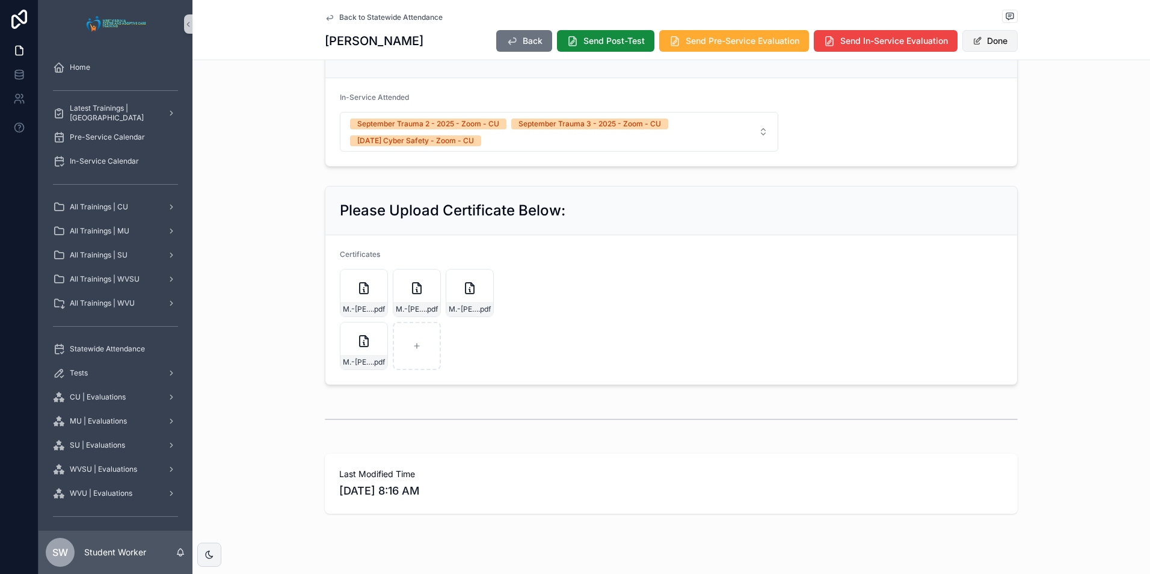
click at [990, 45] on button "Done" at bounding box center [989, 41] width 55 height 22
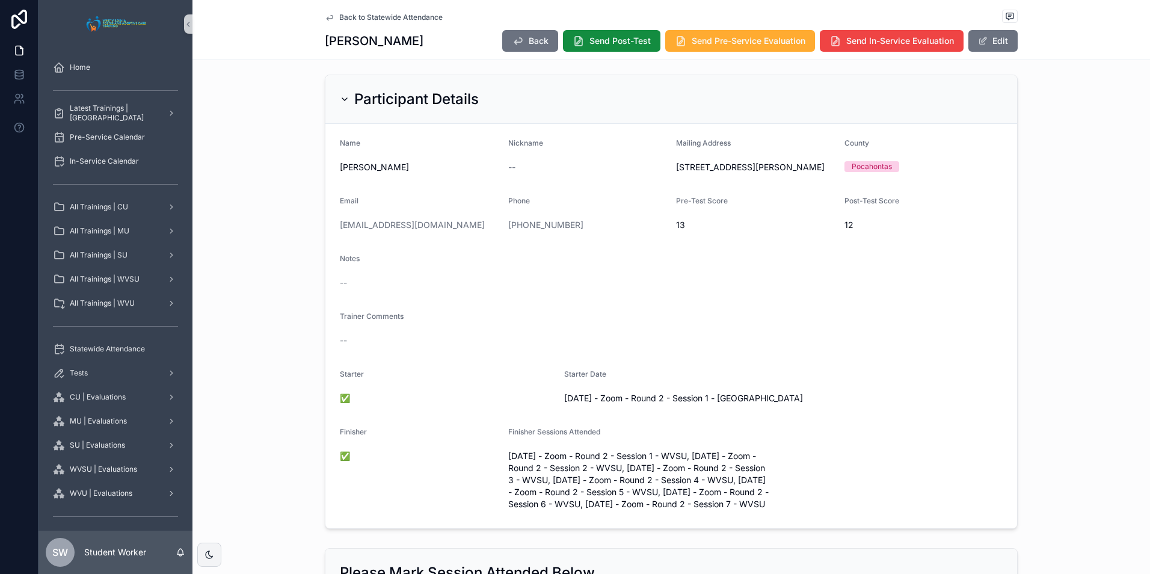
scroll to position [0, 0]
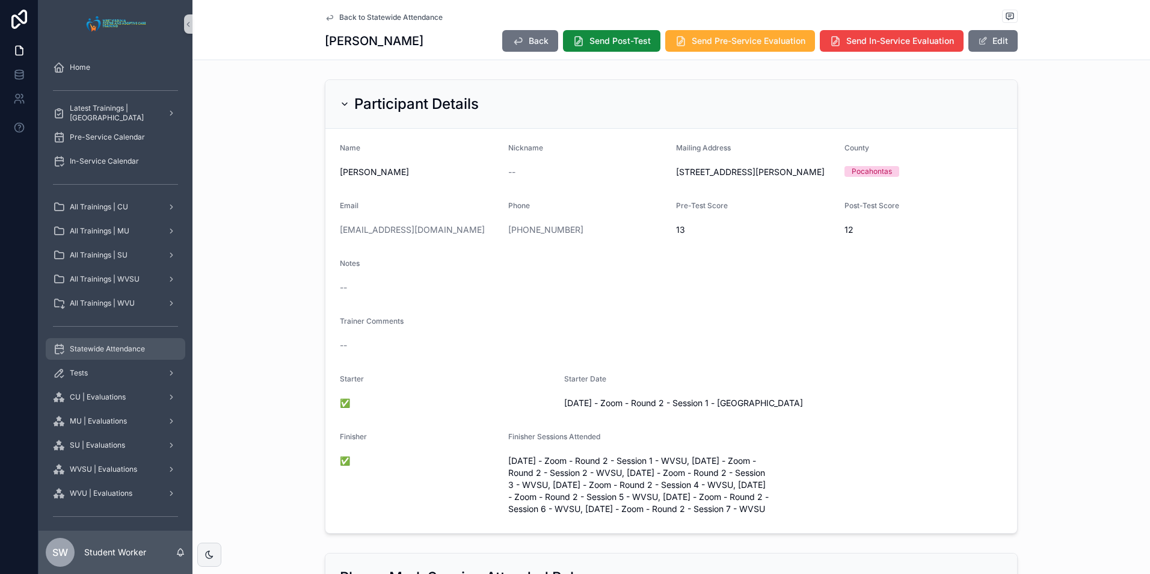
click at [127, 344] on span "Statewide Attendance" at bounding box center [107, 349] width 75 height 10
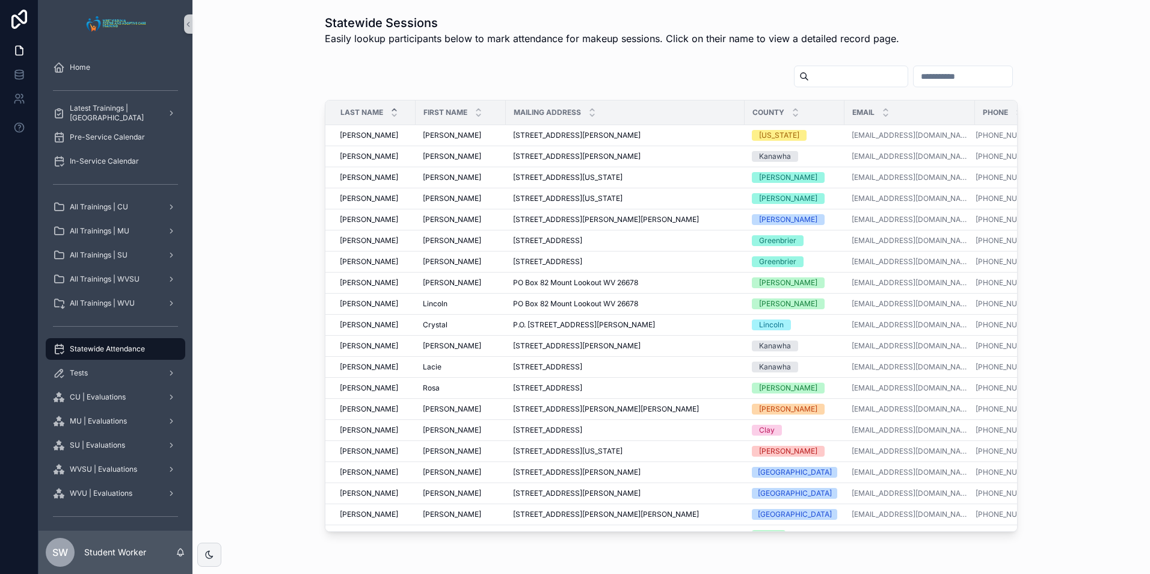
click at [919, 80] on input "scrollable content" at bounding box center [963, 76] width 99 height 17
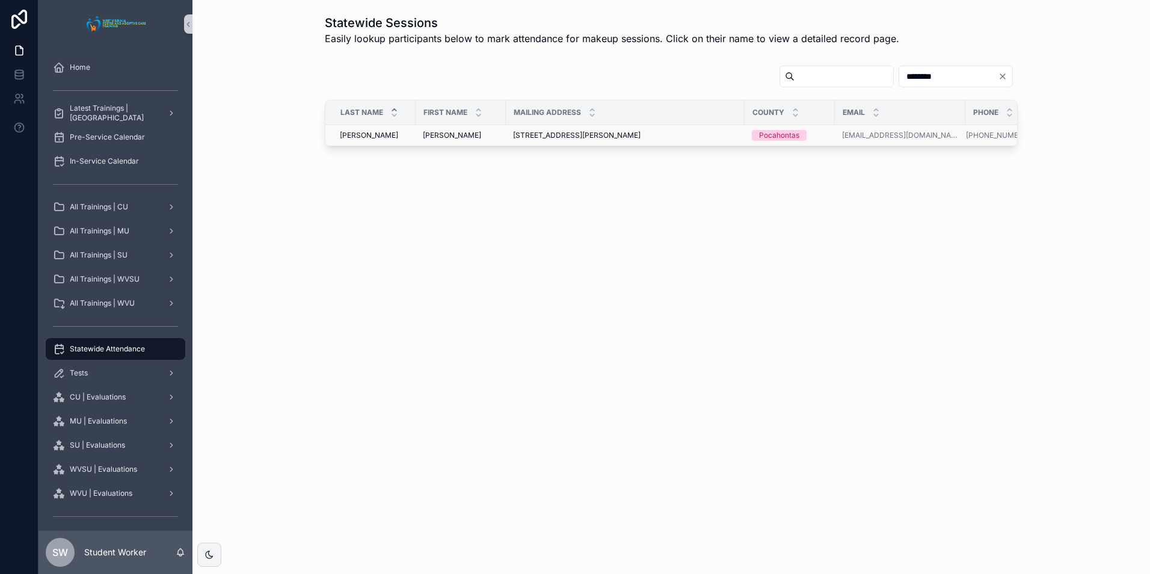
type input "********"
click at [615, 134] on span "[STREET_ADDRESS][PERSON_NAME]" at bounding box center [577, 136] width 128 height 10
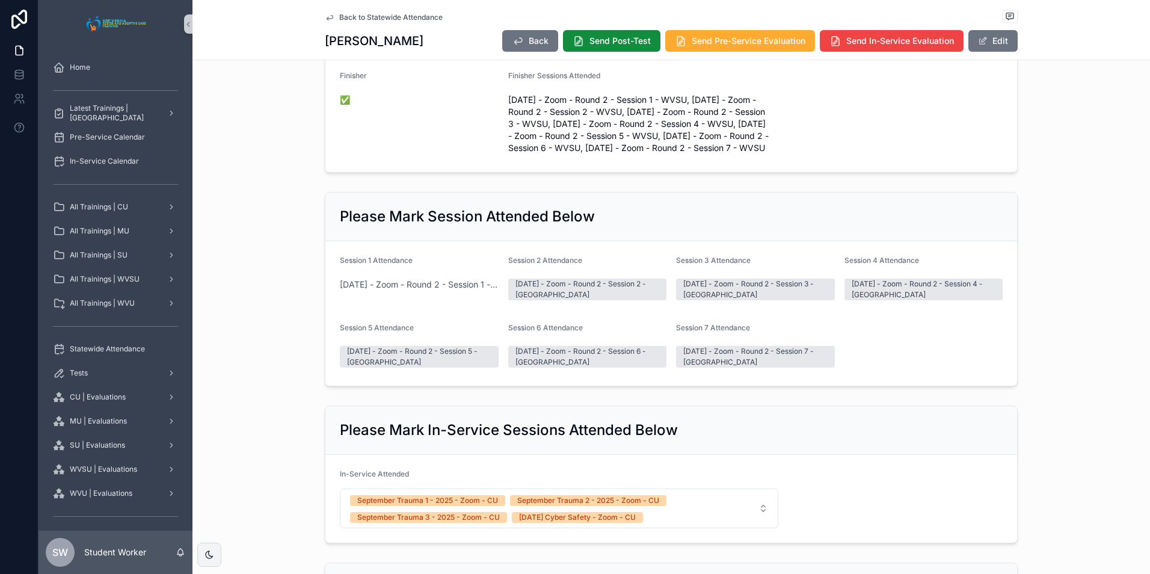
scroll to position [778, 0]
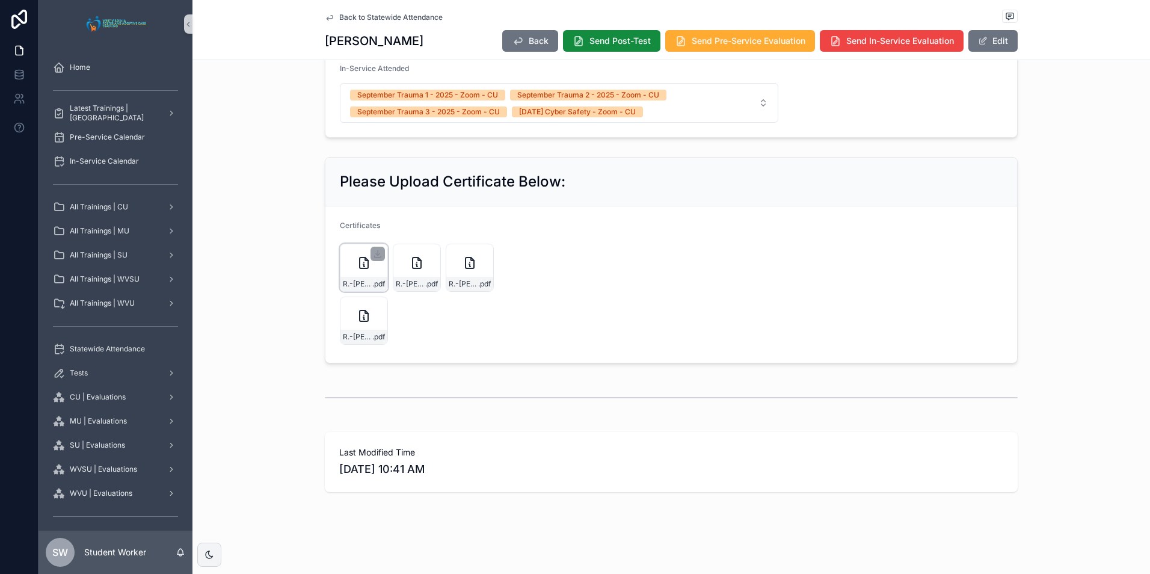
click at [362, 271] on div "R.-Anderson-(Pocahontas) .pdf" at bounding box center [364, 268] width 48 height 48
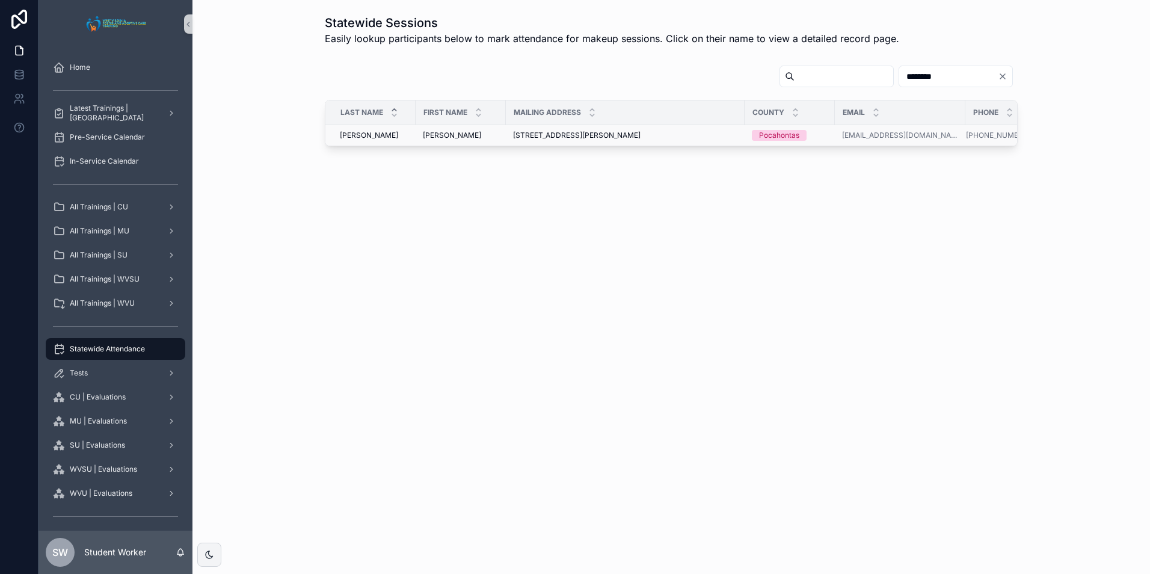
click at [555, 135] on span "[STREET_ADDRESS][PERSON_NAME]" at bounding box center [577, 136] width 128 height 10
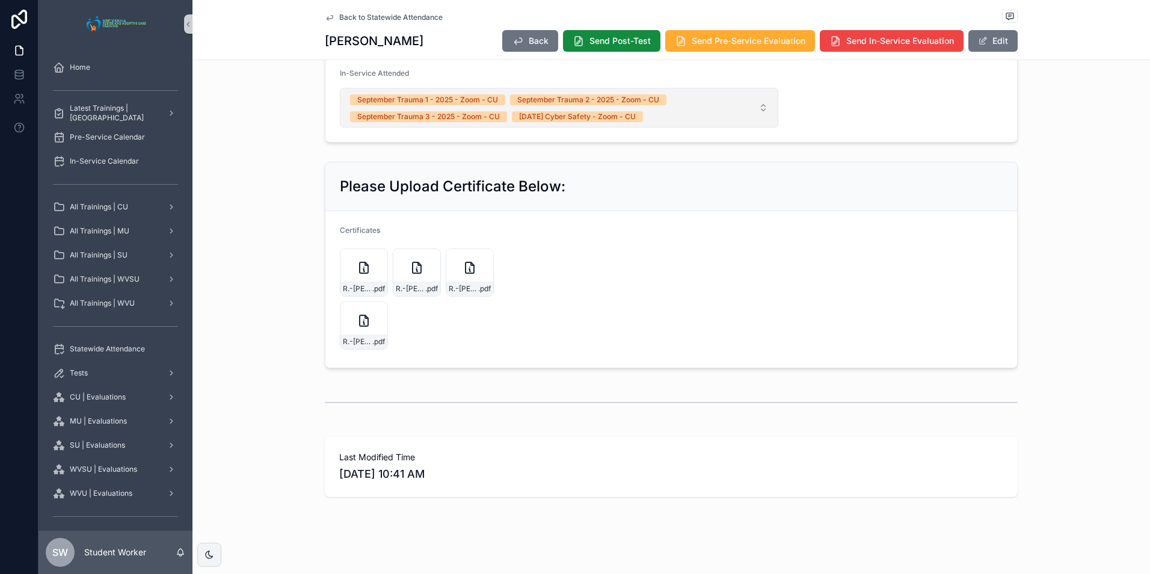
scroll to position [778, 0]
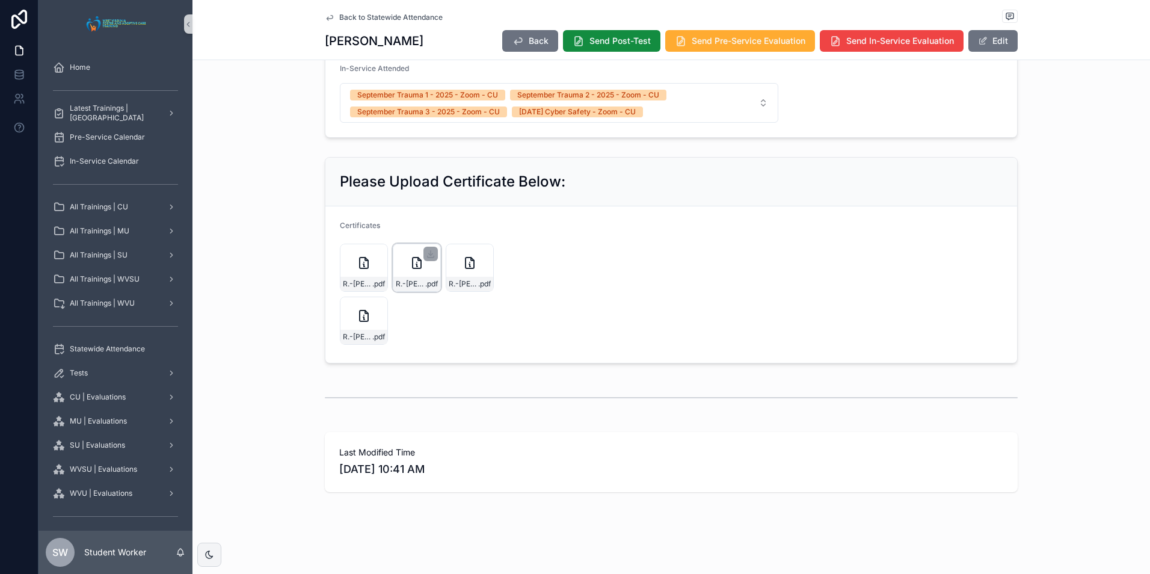
click at [417, 271] on div "R.-Anderson-Trauma-II .pdf" at bounding box center [417, 268] width 48 height 48
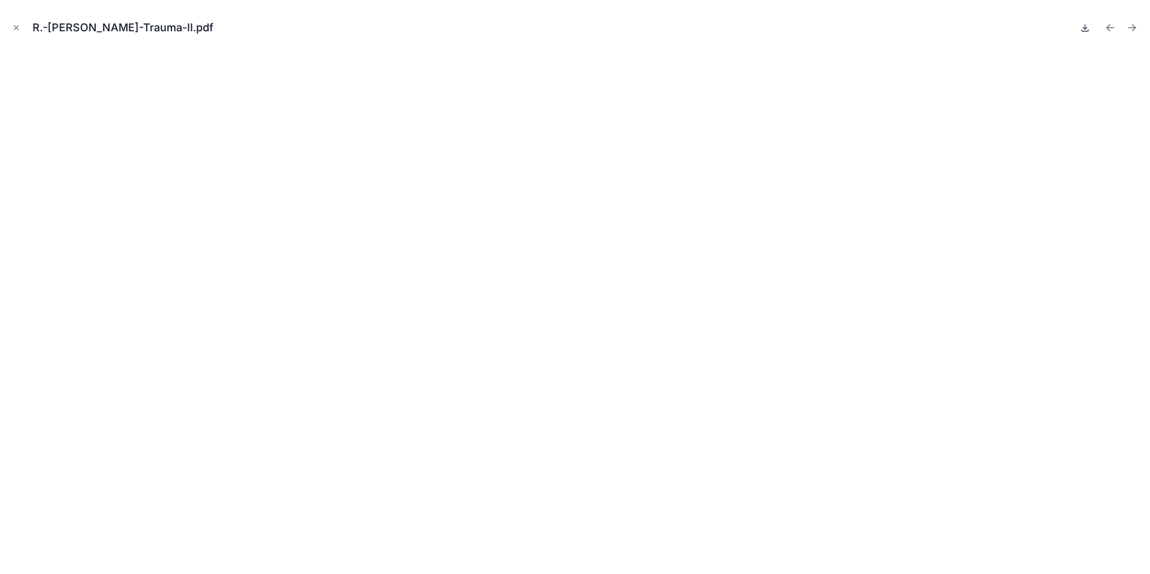
click at [1088, 26] on icon at bounding box center [1085, 28] width 10 height 10
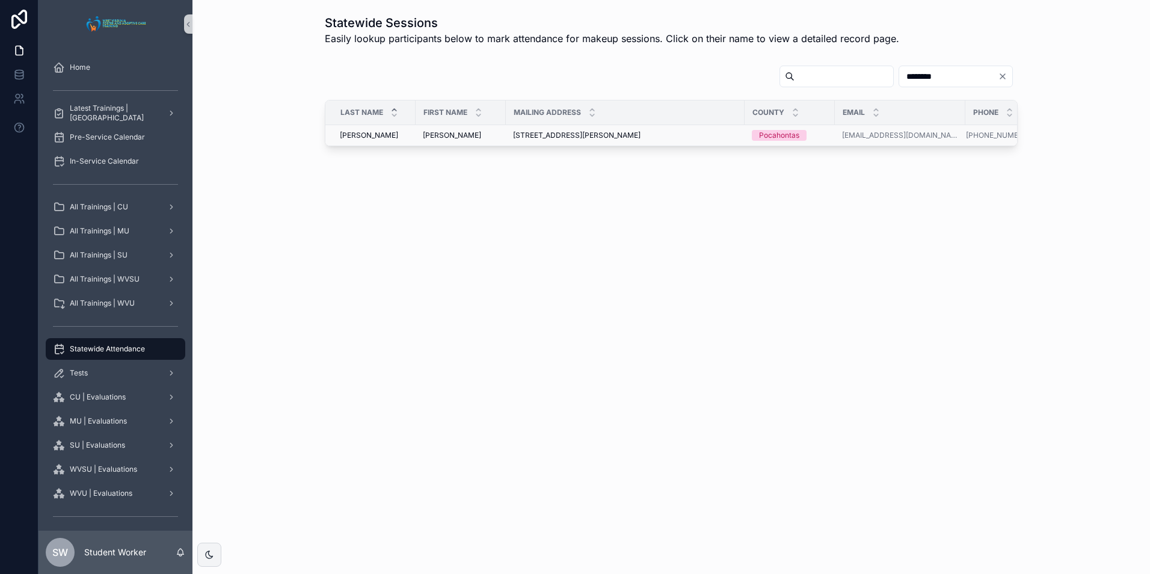
click at [609, 130] on td "530 LAKE SAULSBURY DR, ARBOVALE, WV, 24915 530 LAKE SAULSBURY DR, ARBOVALE, WV,…" at bounding box center [625, 135] width 239 height 21
click at [605, 131] on span "[STREET_ADDRESS][PERSON_NAME]" at bounding box center [577, 136] width 128 height 10
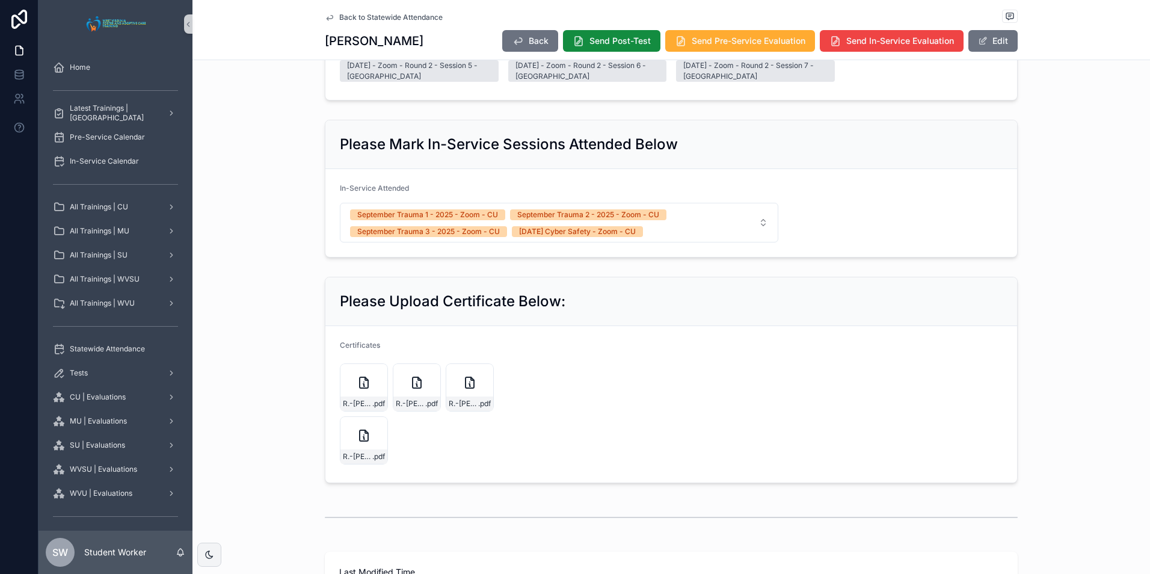
scroll to position [722, 0]
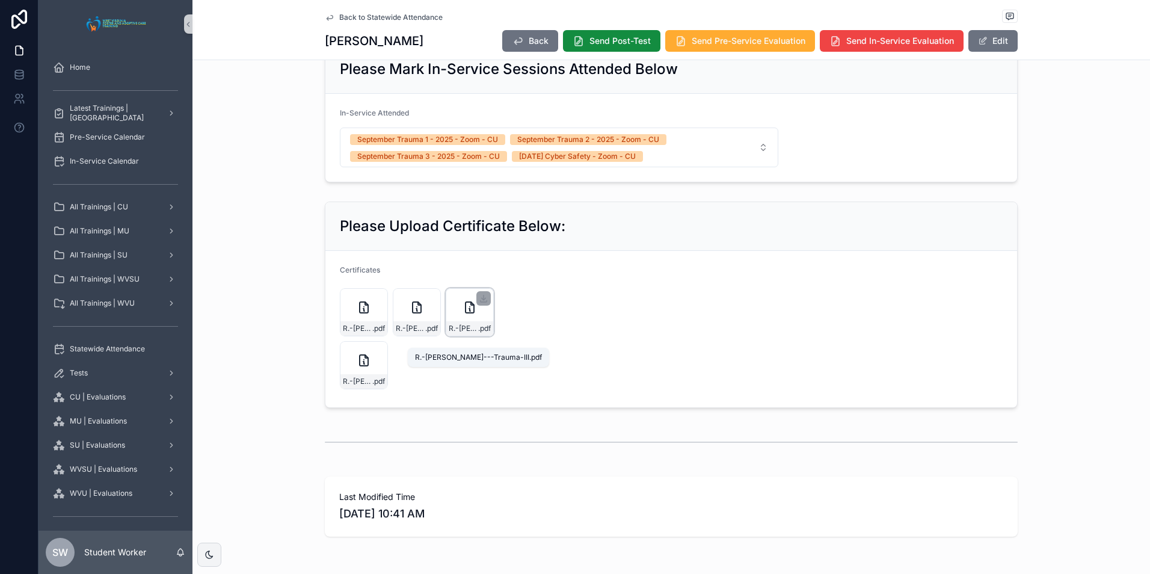
click at [460, 333] on span "R.-Anderson---Trauma-III" at bounding box center [463, 329] width 29 height 10
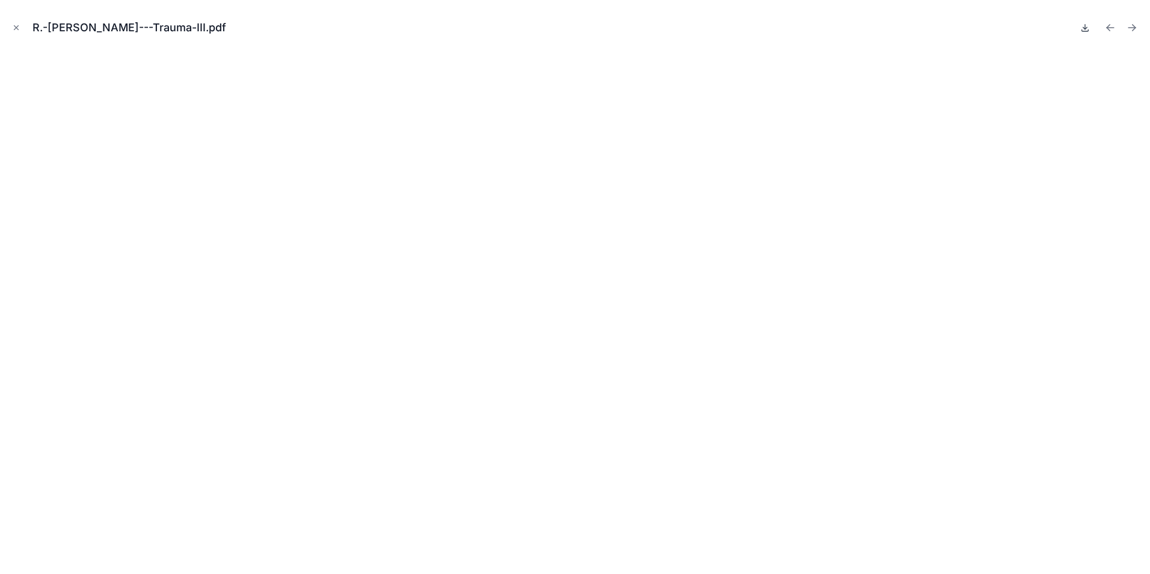
click at [1087, 32] on icon at bounding box center [1085, 28] width 10 height 10
click at [13, 25] on icon "Close modal" at bounding box center [16, 27] width 8 height 8
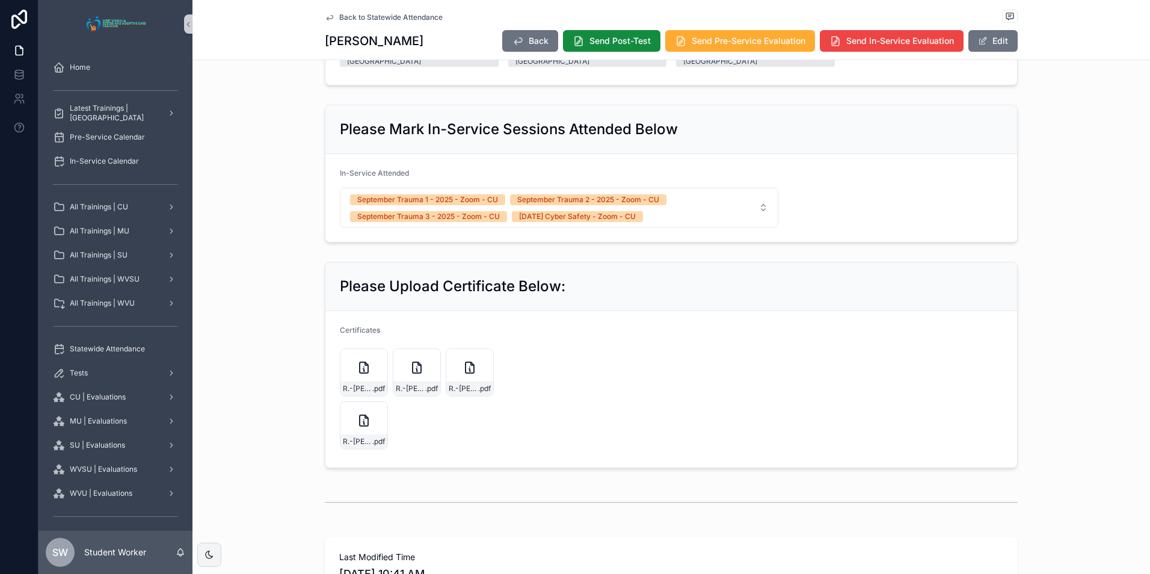
scroll to position [602, 0]
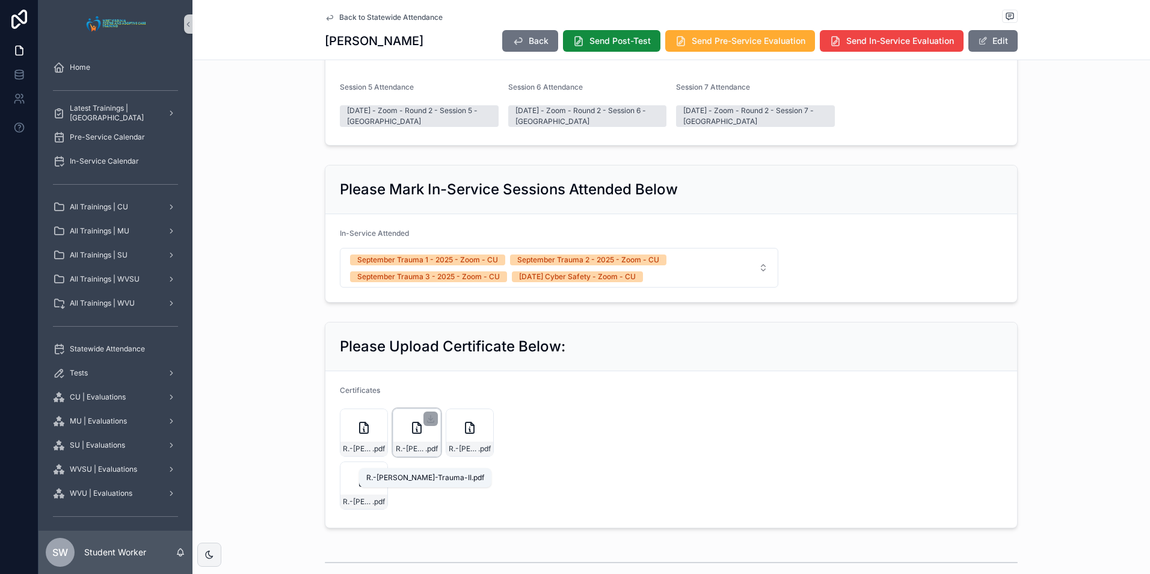
click at [406, 454] on span "R.-Anderson-Trauma-II" at bounding box center [410, 449] width 29 height 10
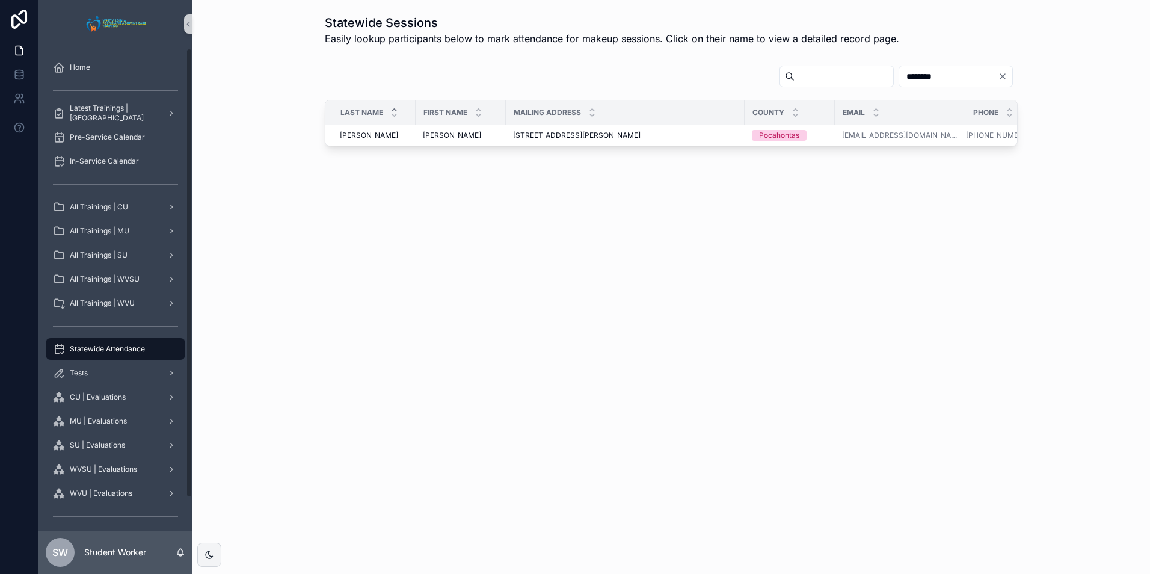
click at [158, 345] on div "Statewide Attendance" at bounding box center [115, 348] width 125 height 19
